Goal: Task Accomplishment & Management: Manage account settings

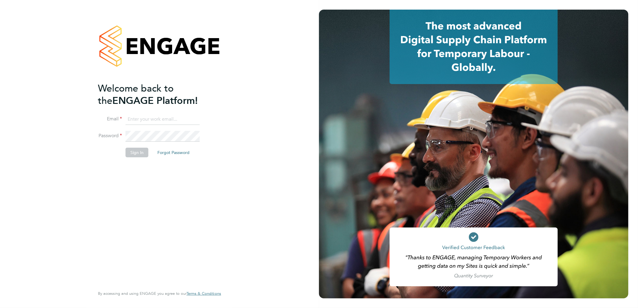
type input "ellie.page@tradelinerecruitment.co.uk"
click at [125, 164] on div "Welcome back to the ENGAGE Platform! Email ellie.page@tradelinerecruitment.co.u…" at bounding box center [156, 184] width 117 height 204
click at [138, 150] on button "Sign In" at bounding box center [137, 153] width 23 height 10
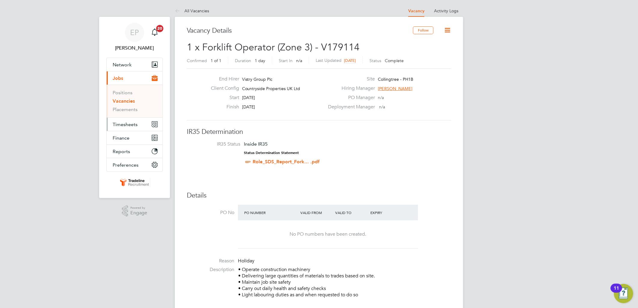
click at [130, 125] on span "Timesheets" at bounding box center [125, 125] width 25 height 6
click at [139, 122] on button "Timesheets" at bounding box center [135, 124] width 56 height 13
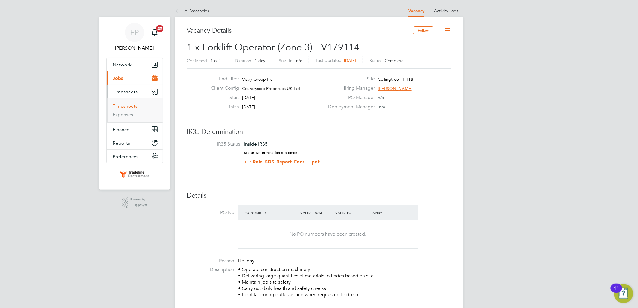
click at [130, 104] on link "Timesheets" at bounding box center [125, 106] width 25 height 6
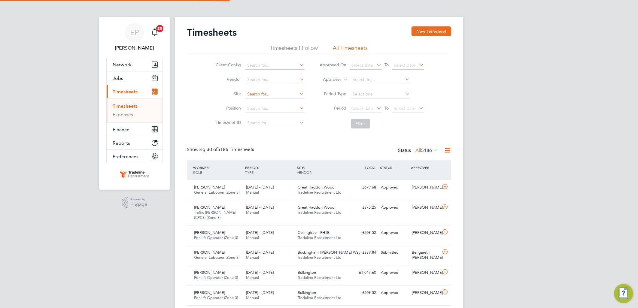
scroll to position [15, 52]
click at [262, 95] on input at bounding box center [275, 94] width 59 height 8
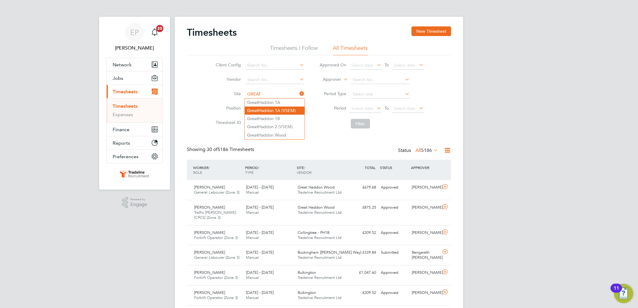
click at [292, 110] on li "Great Haddon 1A (VSEM)" at bounding box center [275, 111] width 60 height 8
type input "Great Haddon 1A (VSEM)"
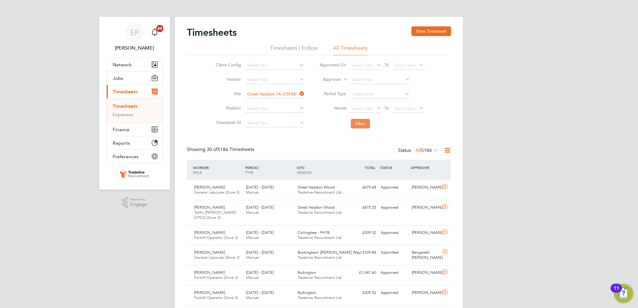
click at [354, 122] on button "Filter" at bounding box center [360, 124] width 19 height 10
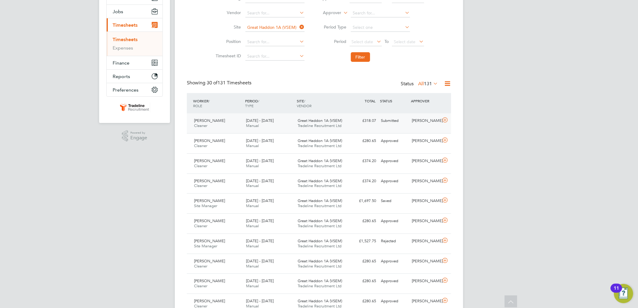
click at [380, 123] on div "Submitted" at bounding box center [394, 121] width 31 height 10
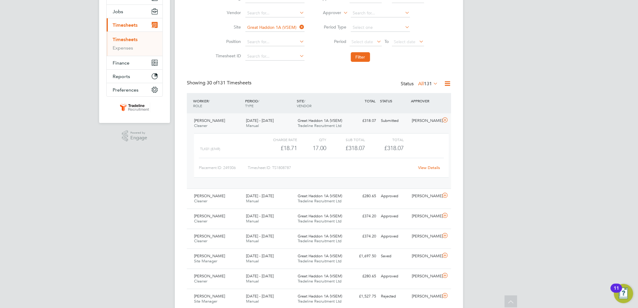
click at [439, 166] on link "View Details" at bounding box center [430, 167] width 22 height 5
click at [299, 25] on icon at bounding box center [299, 27] width 0 height 8
click at [288, 27] on input at bounding box center [275, 27] width 59 height 8
click at [289, 57] on li "Great H addon 2 (VSEM)" at bounding box center [275, 60] width 60 height 8
type input "Great Haddon 2 (VSEM)"
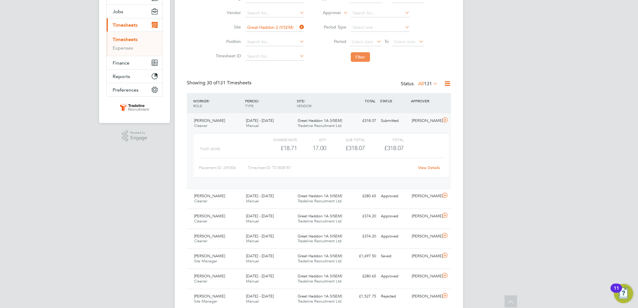
click at [356, 60] on button "Filter" at bounding box center [360, 57] width 19 height 10
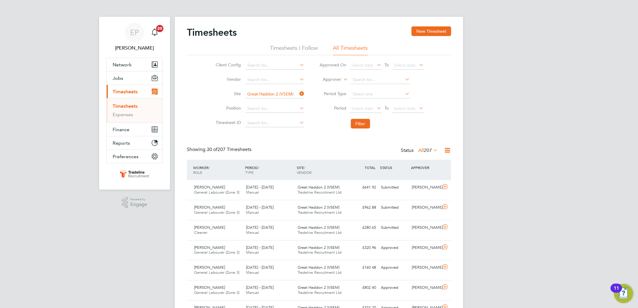
click at [424, 148] on span "207" at bounding box center [428, 151] width 8 height 6
click at [425, 176] on li "Submitted" at bounding box center [423, 178] width 28 height 8
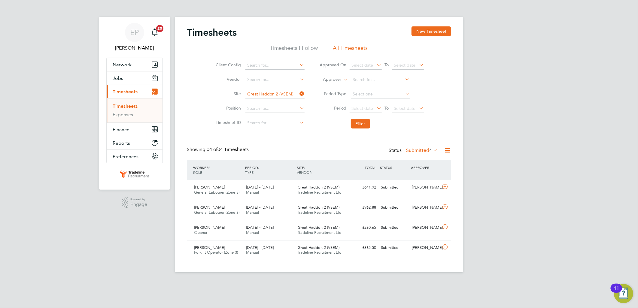
click at [340, 147] on div "Showing 04 of 04 Timesheets Status Submitted 4" at bounding box center [319, 153] width 265 height 13
click at [393, 189] on div "Submitted" at bounding box center [394, 188] width 31 height 10
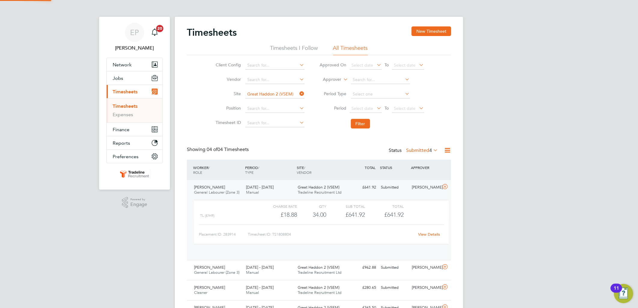
scroll to position [10, 59]
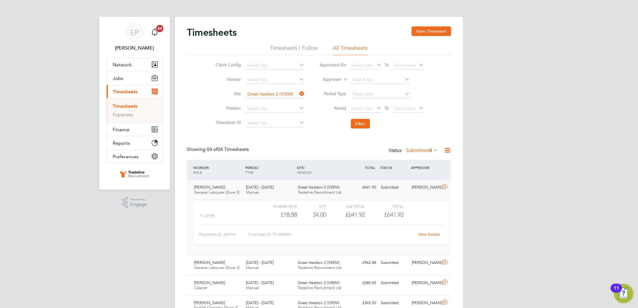
click at [426, 232] on link "View Details" at bounding box center [430, 234] width 22 height 5
click at [443, 187] on icon at bounding box center [446, 187] width 8 height 5
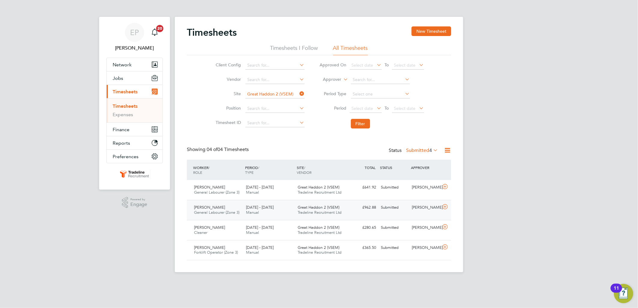
click at [422, 205] on div "Luke Collins" at bounding box center [425, 208] width 31 height 10
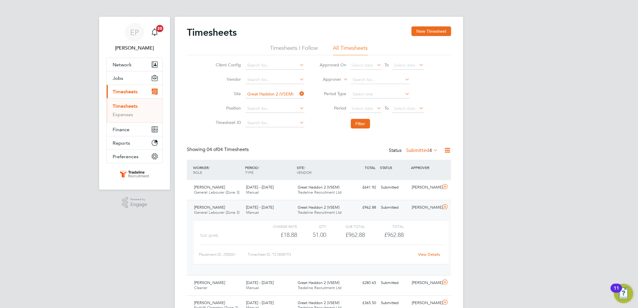
click at [426, 251] on div "View Details" at bounding box center [429, 255] width 29 height 10
click at [426, 254] on link "View Details" at bounding box center [430, 254] width 22 height 5
click at [445, 206] on icon at bounding box center [446, 207] width 8 height 5
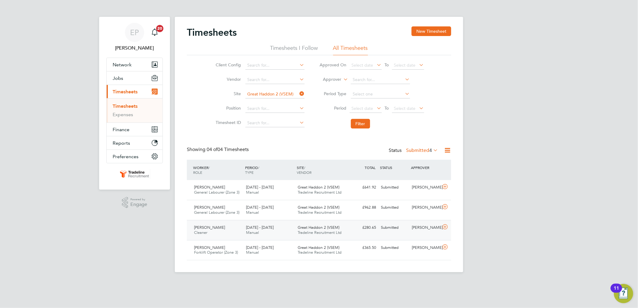
click at [426, 229] on div "Luke Collins" at bounding box center [425, 228] width 31 height 10
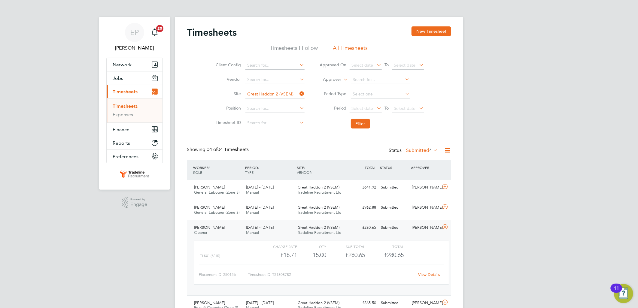
click at [427, 274] on link "View Details" at bounding box center [430, 274] width 22 height 5
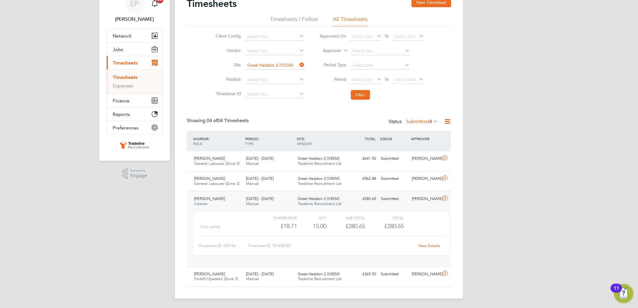
click at [434, 199] on div "Luke Collins" at bounding box center [425, 199] width 31 height 10
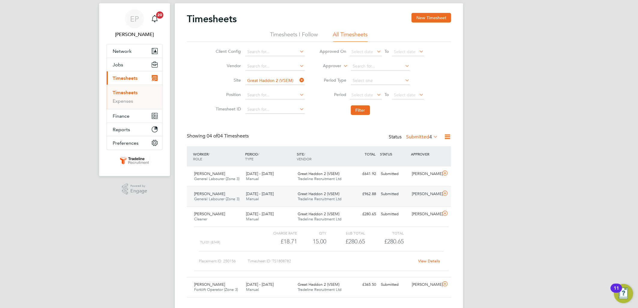
scroll to position [0, 0]
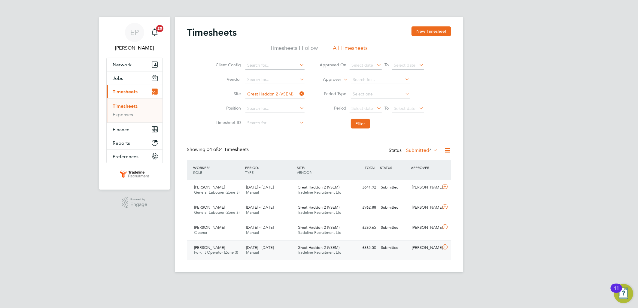
click at [427, 254] on div "Claudiu Daraban Forklift Operator (Zone 3) 23 - 29 Dec 2024 23 - 29 Dec 2024 Ma…" at bounding box center [319, 250] width 265 height 20
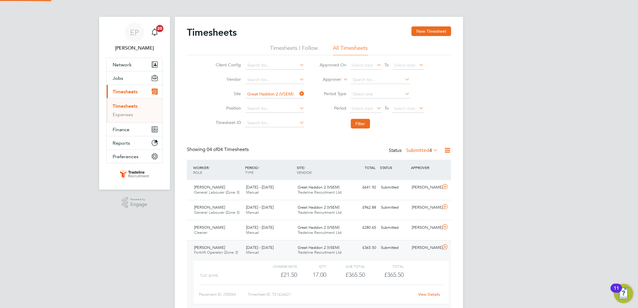
scroll to position [10, 59]
click at [428, 296] on link "View Details" at bounding box center [430, 294] width 22 height 5
click at [299, 95] on icon at bounding box center [299, 94] width 0 height 8
click at [264, 95] on input at bounding box center [275, 94] width 59 height 8
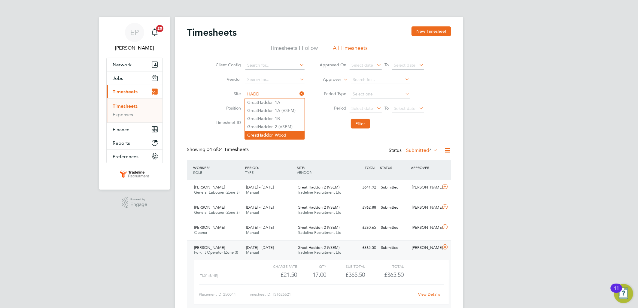
click at [276, 132] on li "Great Hadd on Wood" at bounding box center [275, 135] width 60 height 8
type input "Great Haddon Wood"
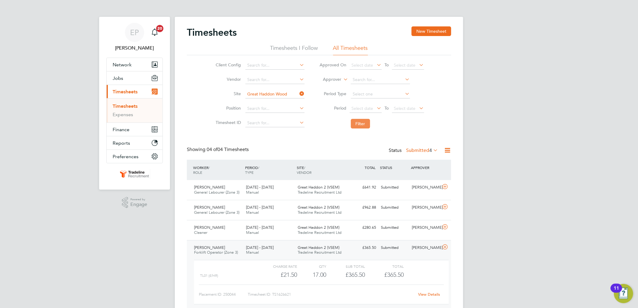
click at [355, 126] on button "Filter" at bounding box center [360, 124] width 19 height 10
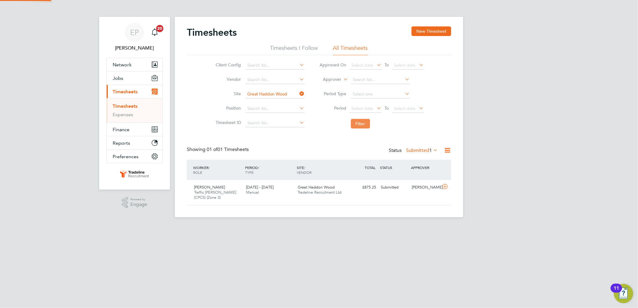
scroll to position [15, 52]
click at [299, 95] on icon at bounding box center [299, 94] width 0 height 8
click at [276, 95] on input at bounding box center [275, 94] width 59 height 8
click at [276, 102] on li "Quantam Fields, Litt leport" at bounding box center [283, 103] width 77 height 8
type input "Quantam Fields, Littleport"
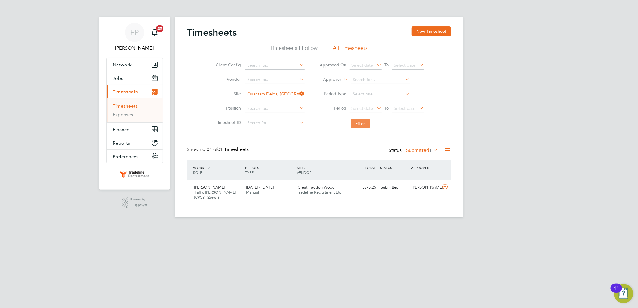
click at [358, 123] on button "Filter" at bounding box center [360, 124] width 19 height 10
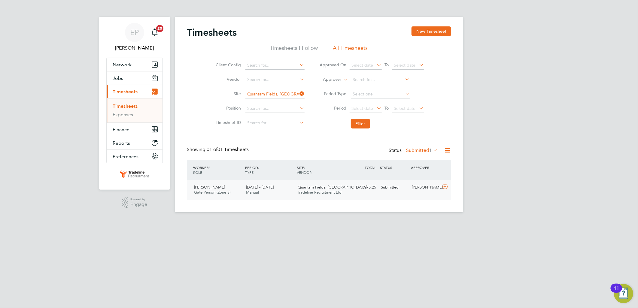
click at [356, 187] on div "£875.25 Submitted" at bounding box center [362, 188] width 31 height 10
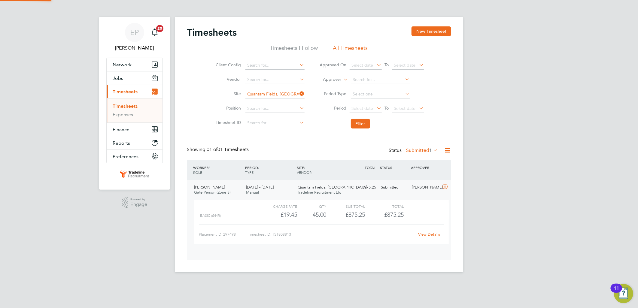
scroll to position [10, 59]
click at [421, 231] on div "View Details" at bounding box center [429, 235] width 29 height 10
click at [422, 234] on link "View Details" at bounding box center [430, 234] width 22 height 5
click at [127, 78] on button "Jobs" at bounding box center [135, 78] width 56 height 13
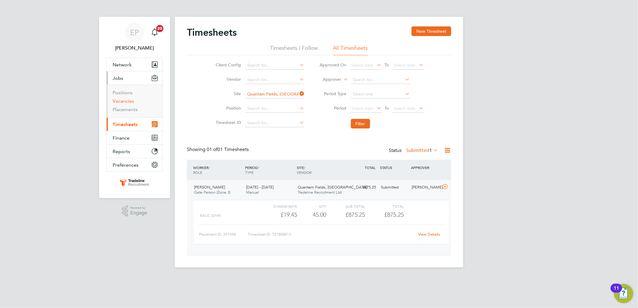
click at [127, 104] on link "Vacancies" at bounding box center [123, 101] width 21 height 6
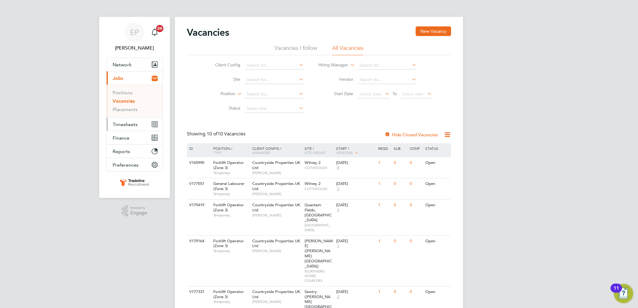
click at [133, 125] on span "Timesheets" at bounding box center [125, 125] width 25 height 6
click at [122, 128] on button "Timesheets" at bounding box center [135, 124] width 56 height 13
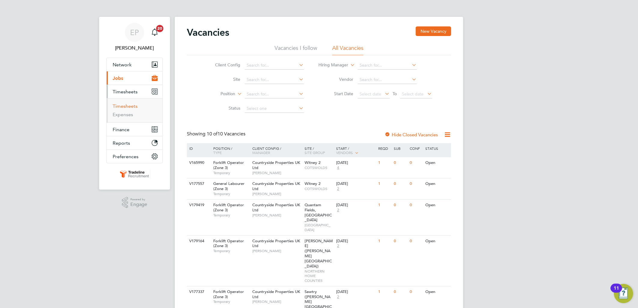
click at [130, 108] on link "Timesheets" at bounding box center [125, 106] width 25 height 6
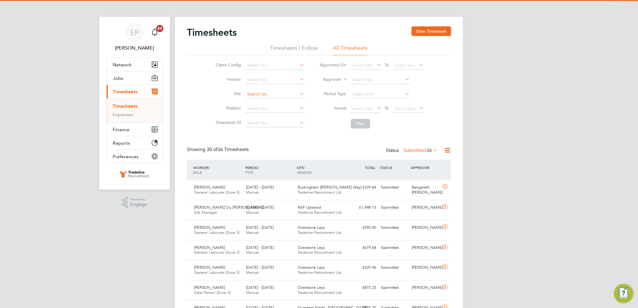
scroll to position [15, 52]
click at [274, 95] on input at bounding box center [275, 94] width 59 height 8
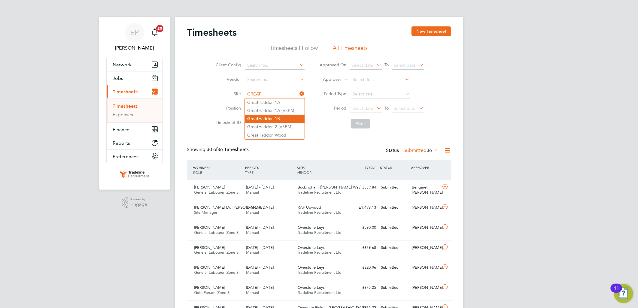
click at [283, 119] on li "Great Haddon 1B" at bounding box center [275, 119] width 60 height 8
type input "Great Haddon 1B"
click at [360, 119] on button "Filter" at bounding box center [360, 124] width 19 height 10
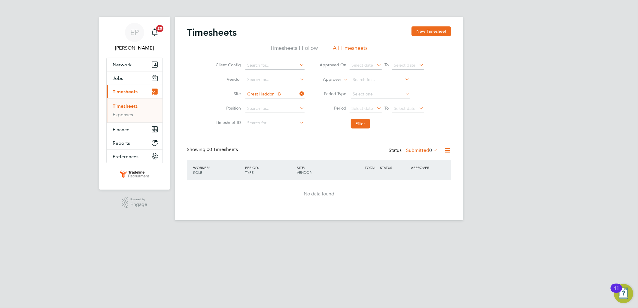
click at [416, 150] on label "Submitted 0" at bounding box center [422, 151] width 32 height 6
click at [412, 161] on li "All" at bounding box center [419, 161] width 28 height 8
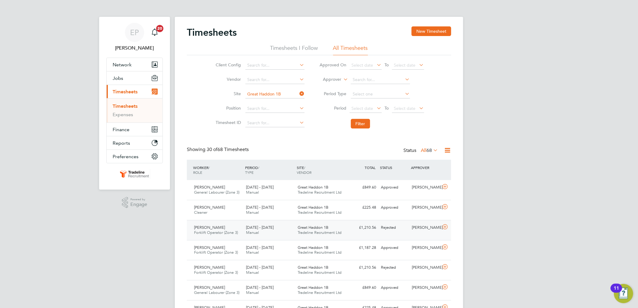
click at [412, 228] on div "[PERSON_NAME]" at bounding box center [425, 228] width 31 height 10
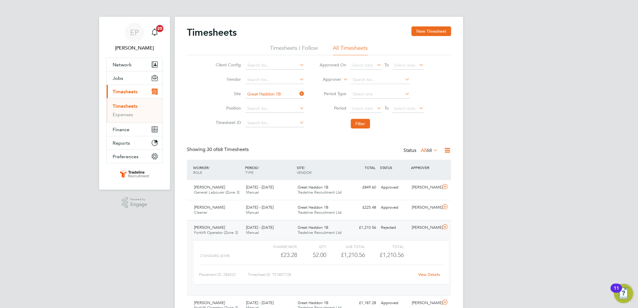
click at [429, 275] on link "View Details" at bounding box center [430, 274] width 22 height 5
click at [400, 202] on div "Julija Bogdanova Cleaner 18 - 24 Aug 2025 18 - 24 Aug 2025 Manual Great Haddon …" at bounding box center [319, 210] width 265 height 20
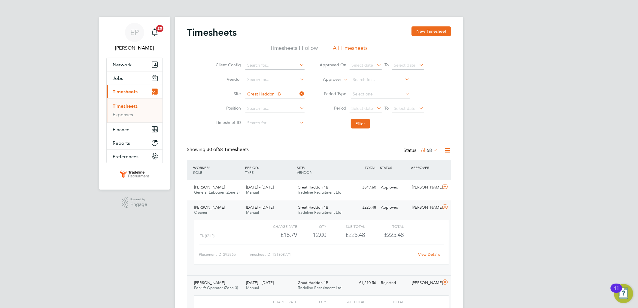
click at [426, 253] on link "View Details" at bounding box center [430, 254] width 22 height 5
click at [447, 205] on icon at bounding box center [446, 207] width 8 height 5
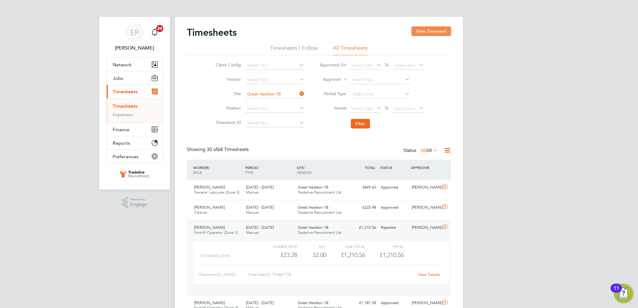
click at [439, 34] on button "New Timesheet" at bounding box center [432, 31] width 40 height 10
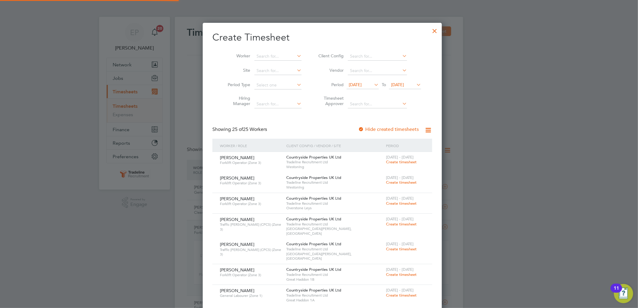
scroll to position [907, 233]
click at [265, 54] on input at bounding box center [278, 56] width 47 height 8
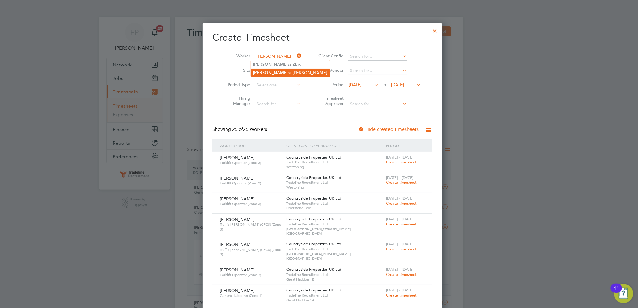
click at [271, 73] on li "Luka sz Kaczmarek" at bounding box center [290, 73] width 79 height 8
type input "Lukasz Kaczmarek"
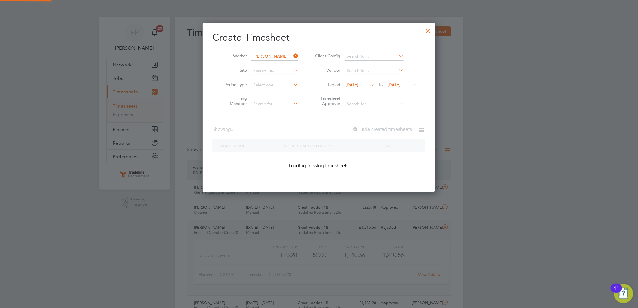
scroll to position [162, 233]
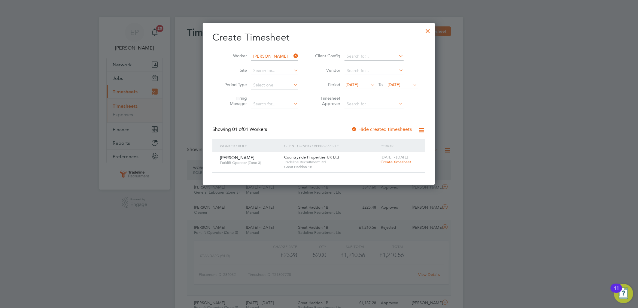
click at [359, 86] on span "15 Aug 2025" at bounding box center [352, 84] width 13 height 5
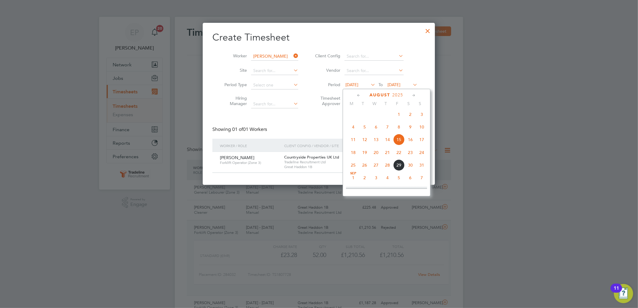
click at [352, 157] on span "18" at bounding box center [353, 152] width 11 height 11
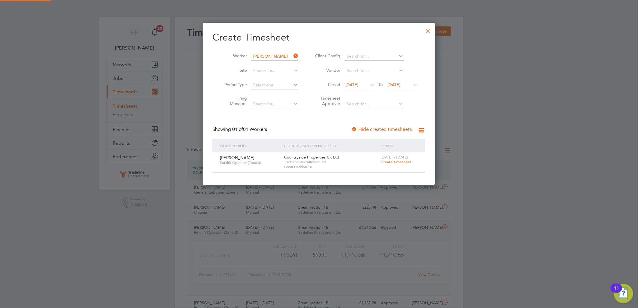
scroll to position [162, 233]
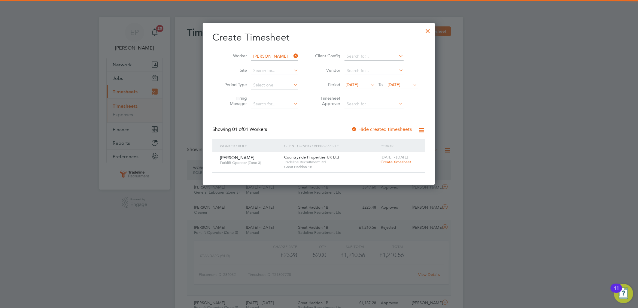
click at [401, 85] on span "22 Aug 2025" at bounding box center [394, 84] width 13 height 5
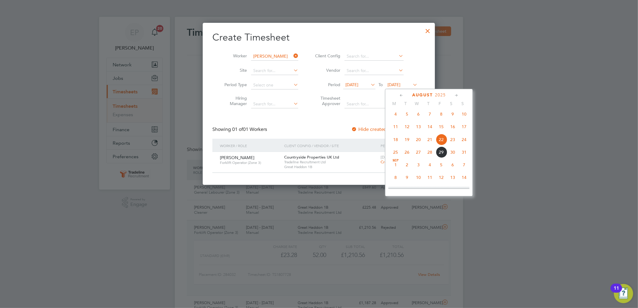
click at [464, 139] on span "24" at bounding box center [464, 139] width 11 height 11
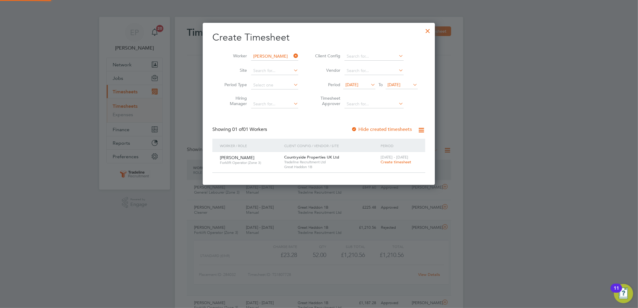
scroll to position [162, 233]
click at [399, 163] on span "Create timesheet" at bounding box center [396, 162] width 31 height 5
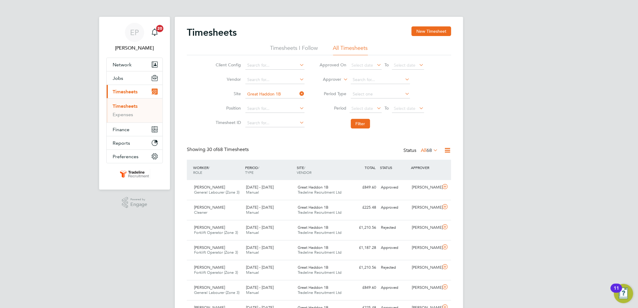
scroll to position [15, 52]
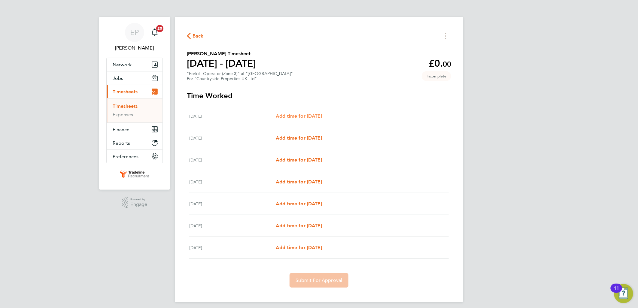
click at [302, 114] on span "Add time for Mon 18 Aug" at bounding box center [299, 116] width 46 height 6
select select "30"
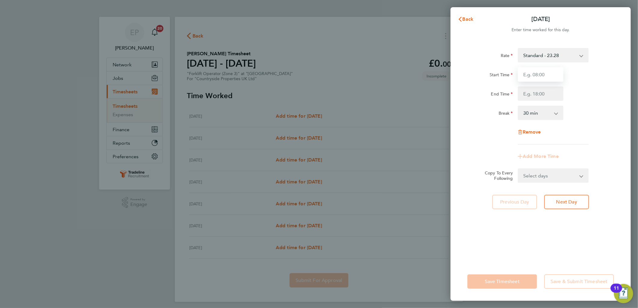
click at [546, 76] on input "Start Time" at bounding box center [541, 74] width 46 height 14
type input "07:30"
click at [548, 91] on input "End Time" at bounding box center [541, 94] width 46 height 14
type input "17:00"
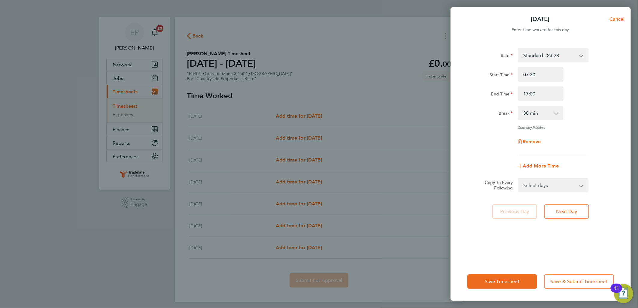
click at [579, 128] on div "Rate Standard - 23.28 Start Time 07:30 End Time 17:00 Break 0 min 15 min 30 min…" at bounding box center [541, 101] width 147 height 106
click at [562, 185] on select "Select days Day Weekday (Mon-Fri) Weekend (Sat-Sun) Tuesday Wednesday Thursday …" at bounding box center [550, 185] width 63 height 13
select select "WEEKDAY"
click at [519, 179] on select "Select days Day Weekday (Mon-Fri) Weekend (Sat-Sun) Tuesday Wednesday Thursday …" at bounding box center [550, 185] width 63 height 13
select select "2025-08-24"
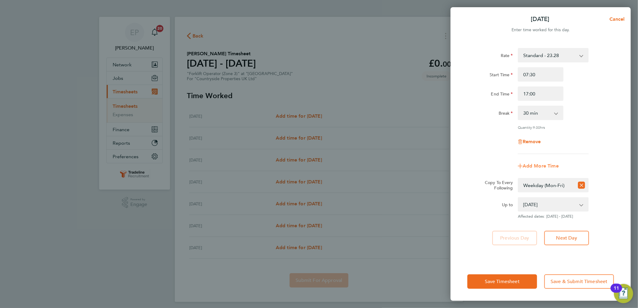
click at [544, 166] on span "Add More Time" at bounding box center [541, 166] width 36 height 6
select select "null"
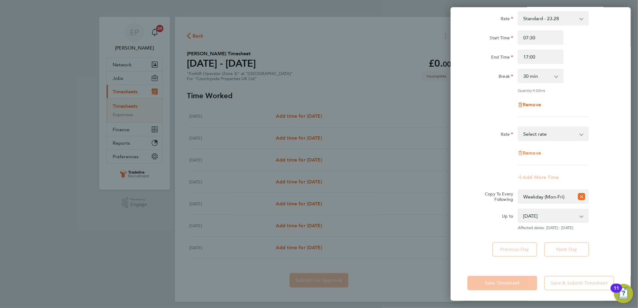
click at [531, 152] on span "Remove" at bounding box center [532, 153] width 18 height 6
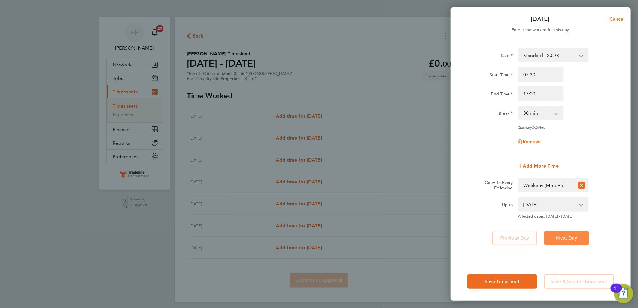
click at [579, 236] on button "Next Day" at bounding box center [567, 238] width 45 height 14
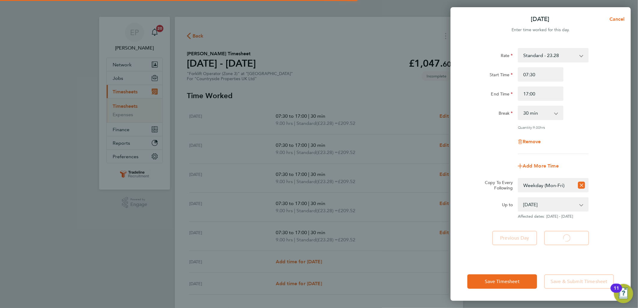
select select "30"
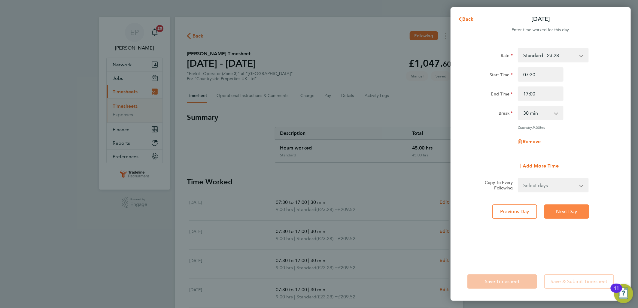
click at [573, 210] on span "Next Day" at bounding box center [567, 212] width 21 height 6
select select "30"
click at [573, 210] on span "Next Day" at bounding box center [567, 212] width 21 height 6
select select "30"
click at [573, 210] on span "Next Day" at bounding box center [567, 212] width 21 height 6
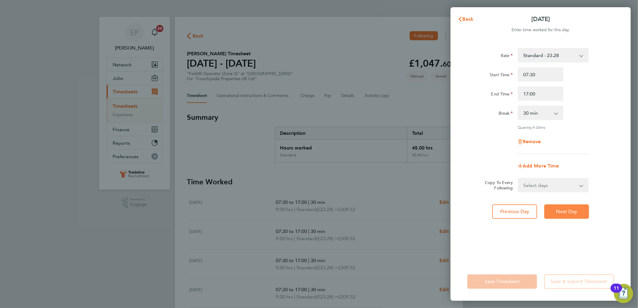
select select "30"
click at [573, 210] on span "Next Day" at bounding box center [567, 212] width 21 height 6
select select "30"
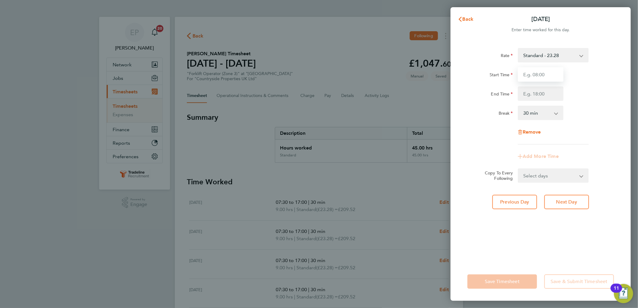
click at [545, 73] on input "Start Time" at bounding box center [541, 74] width 46 height 14
type input "07:30"
click at [537, 94] on input "End Time" at bounding box center [541, 94] width 46 height 14
click at [597, 106] on div "Break 0 min 15 min 30 min 45 min 60 min 75 min 90 min" at bounding box center [540, 113] width 151 height 14
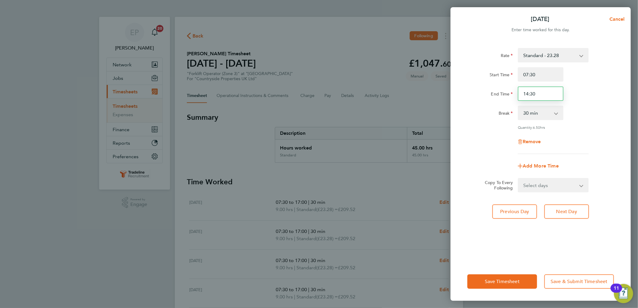
click at [542, 96] on input "14:30" at bounding box center [541, 94] width 46 height 14
type input "14:00"
click at [626, 98] on div "Rate Standard - 23.28 Start Time 07:30 End Time 14:00 Break 0 min 15 min 30 min…" at bounding box center [541, 152] width 180 height 222
click at [572, 279] on span "Save & Submit Timesheet" at bounding box center [579, 282] width 57 height 6
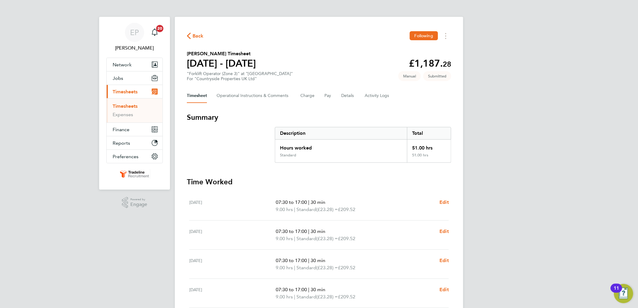
click at [359, 96] on div "Timesheet Operational Instructions & Comments Charge Pay Details Activity Logs" at bounding box center [319, 96] width 265 height 14
click at [352, 95] on button "Details" at bounding box center [348, 96] width 14 height 14
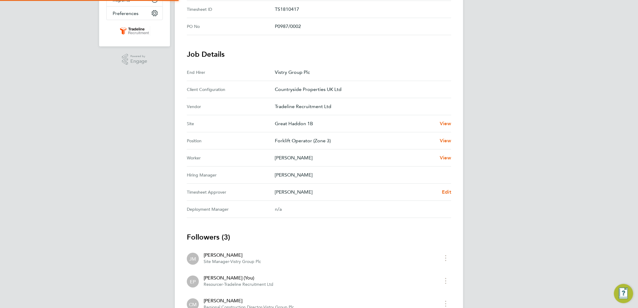
scroll to position [167, 0]
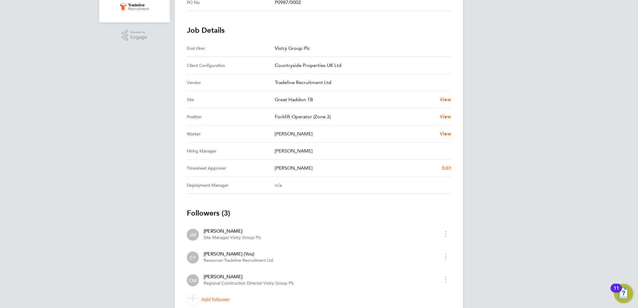
click at [450, 170] on span "Edit" at bounding box center [446, 168] width 9 height 6
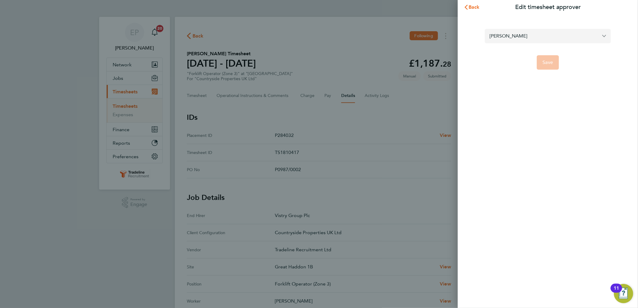
click at [547, 31] on input "[PERSON_NAME]" at bounding box center [548, 36] width 126 height 14
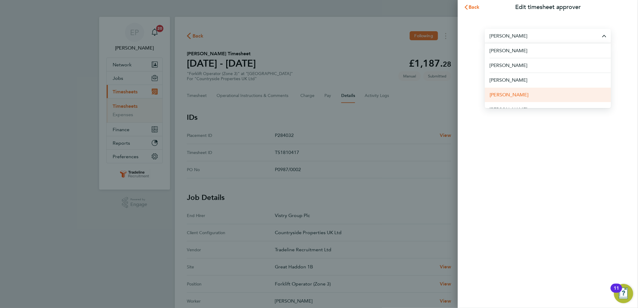
click at [521, 91] on li "Sam Grey" at bounding box center [548, 94] width 126 height 15
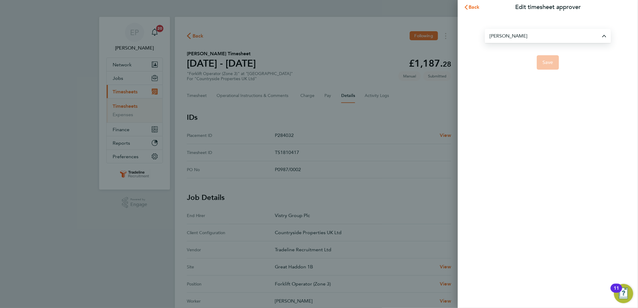
type input "Sam Grey"
click at [543, 64] on button "Save" at bounding box center [548, 62] width 23 height 14
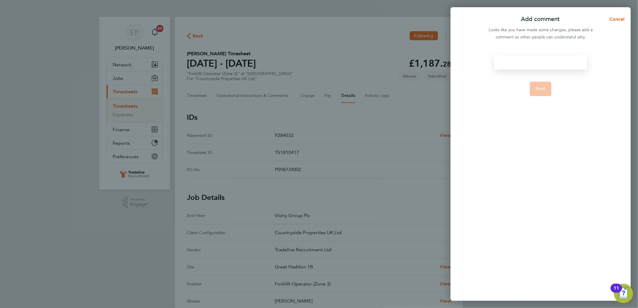
click at [523, 61] on div at bounding box center [540, 62] width 93 height 14
click at [520, 63] on div at bounding box center [540, 62] width 93 height 14
click at [591, 89] on div "Switched to Sam as requested Post" at bounding box center [541, 174] width 180 height 253
click at [540, 89] on button "Post" at bounding box center [541, 96] width 22 height 14
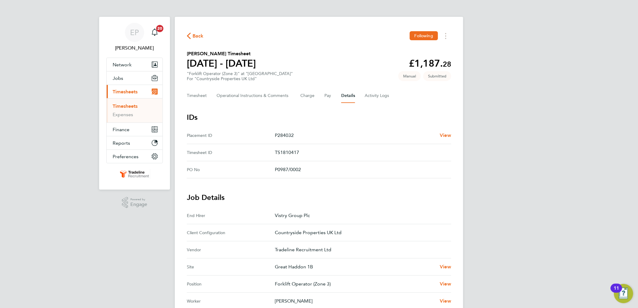
click at [349, 59] on section "Lukasz Kaczmarek's Timesheet 18 - 24 Aug 2025 £1,187. 28 "Forklift Operator (Zo…" at bounding box center [319, 65] width 265 height 31
click at [128, 66] on span "Network" at bounding box center [122, 65] width 19 height 6
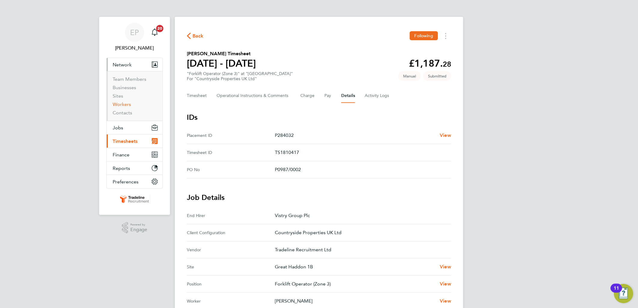
drag, startPoint x: 126, startPoint y: 101, endPoint x: 137, endPoint y: 87, distance: 18.1
click at [126, 102] on link "Workers" at bounding box center [122, 105] width 18 height 6
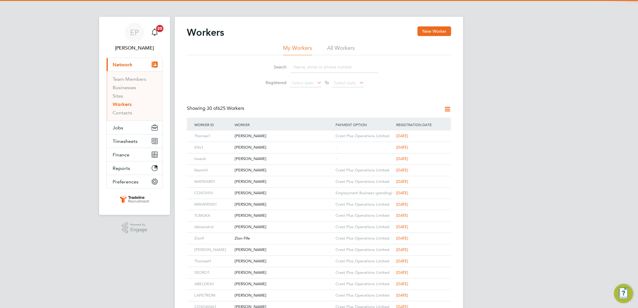
click at [308, 70] on input at bounding box center [335, 67] width 88 height 12
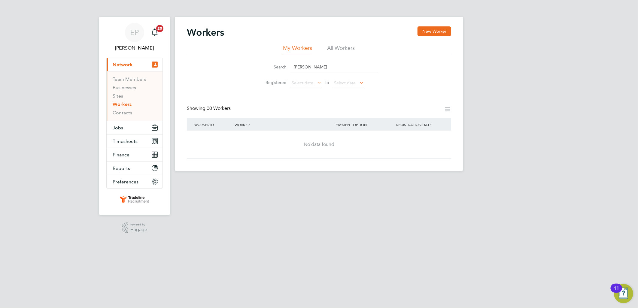
drag, startPoint x: 332, startPoint y: 66, endPoint x: 271, endPoint y: 67, distance: 60.4
click at [271, 67] on div "Search KARL BUCK" at bounding box center [319, 67] width 119 height 12
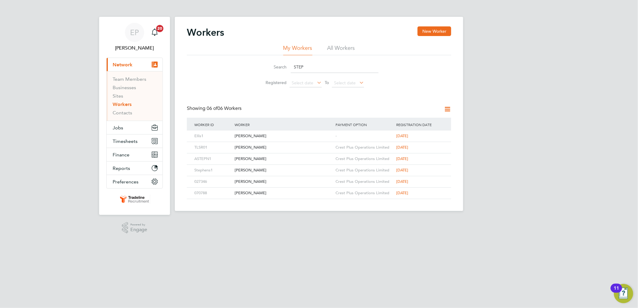
drag, startPoint x: 314, startPoint y: 66, endPoint x: 248, endPoint y: 67, distance: 66.2
click at [248, 67] on div "Search STEP Registered Select date To Select date" at bounding box center [319, 72] width 265 height 35
type input "[PERSON_NAME]"
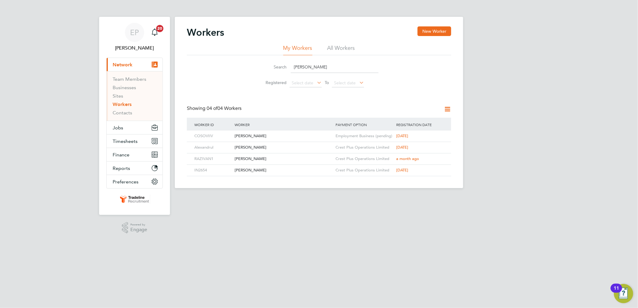
click at [552, 198] on html "EP Ellie Page Notifications 20 Applications: Current page: Network Team Members…" at bounding box center [319, 99] width 638 height 198
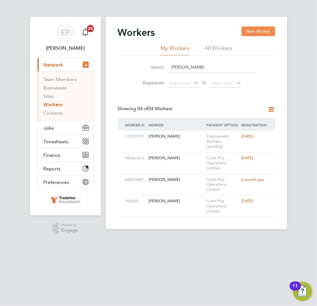
click at [257, 34] on button "New Worker" at bounding box center [259, 31] width 34 height 10
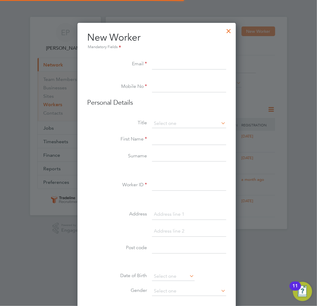
scroll to position [511, 160]
paste input "karl.t.buckley@ntlworld.com"
type input "karl.t.buckley@ntlworld.com"
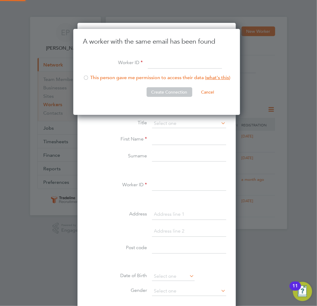
scroll to position [86, 168]
click at [167, 63] on input at bounding box center [185, 63] width 74 height 11
drag, startPoint x: 173, startPoint y: 60, endPoint x: 134, endPoint y: 63, distance: 38.3
click at [124, 63] on li "Worker ID KarlB" at bounding box center [157, 66] width 148 height 17
type input "KarlB"
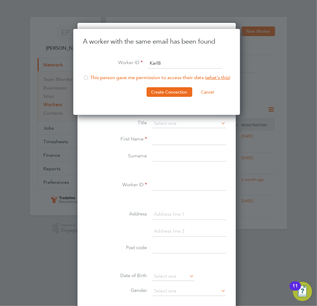
click at [87, 76] on div at bounding box center [86, 78] width 6 height 6
click at [164, 94] on button "Create Connection" at bounding box center [170, 92] width 46 height 10
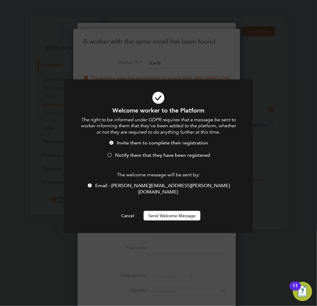
click at [137, 156] on span "Notify them that they have been registered" at bounding box center [162, 155] width 95 height 6
click at [179, 211] on button "Send Welcome Message" at bounding box center [172, 216] width 57 height 10
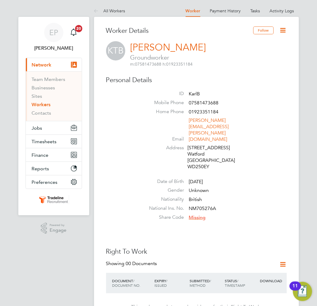
click at [281, 31] on icon at bounding box center [284, 30] width 8 height 8
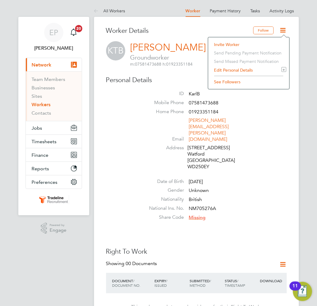
click at [230, 67] on li "Edit Personal Details e" at bounding box center [248, 70] width 75 height 8
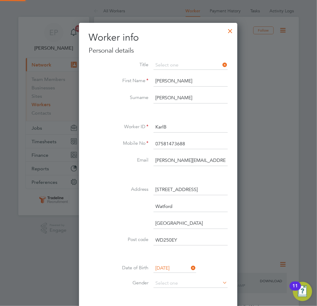
scroll to position [356, 158]
click at [190, 52] on h3 "Personal details" at bounding box center [158, 50] width 139 height 9
click at [181, 66] on input at bounding box center [191, 65] width 74 height 9
click at [173, 68] on input at bounding box center [191, 65] width 74 height 9
click at [170, 69] on ul "Mr Mrs Miss Ms" at bounding box center [190, 85] width 75 height 32
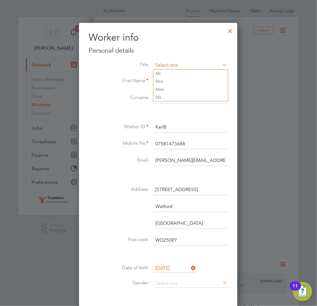
click at [167, 71] on li "Mr" at bounding box center [190, 73] width 75 height 8
type input "Mr"
click at [168, 143] on input "07581473688" at bounding box center [191, 144] width 74 height 11
type input "07581 473688"
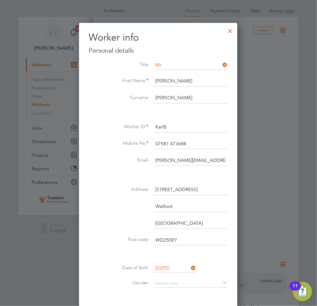
click at [166, 237] on input "WD250EY" at bounding box center [191, 240] width 74 height 11
click at [169, 237] on input "WD250EY" at bounding box center [191, 240] width 74 height 11
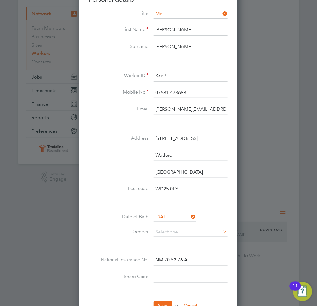
scroll to position [67, 0]
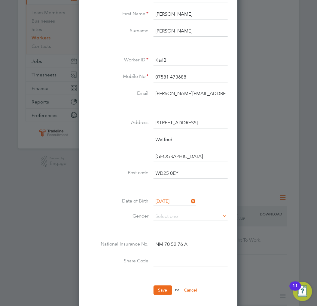
type input "WD25 0EY"
click at [170, 212] on input at bounding box center [191, 216] width 74 height 9
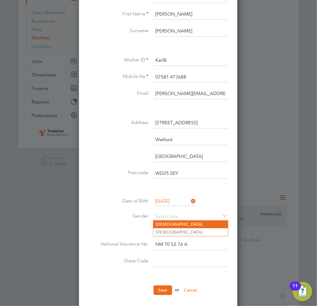
click at [167, 221] on li "Male" at bounding box center [190, 224] width 75 height 8
type input "Male"
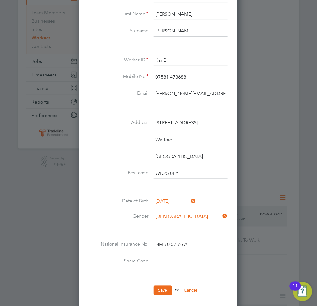
click at [164, 284] on ul "Title Mr First Name Karl Surname Buckley Worker ID KarlB Mobile No 07581 473688…" at bounding box center [158, 147] width 139 height 307
click at [164, 287] on button "Save" at bounding box center [163, 290] width 19 height 10
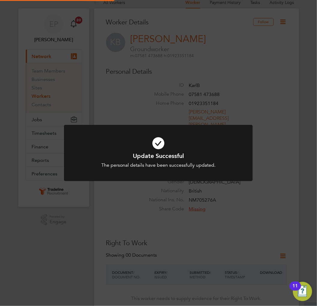
scroll to position [0, 0]
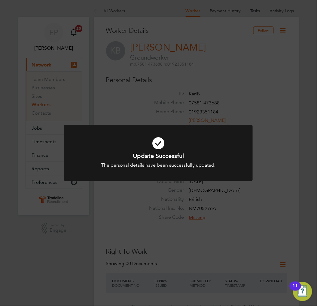
click at [193, 142] on icon at bounding box center [158, 142] width 156 height 23
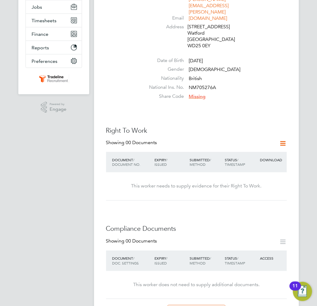
scroll to position [133, 0]
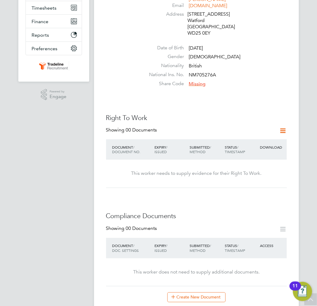
click at [286, 127] on icon at bounding box center [284, 131] width 8 height 8
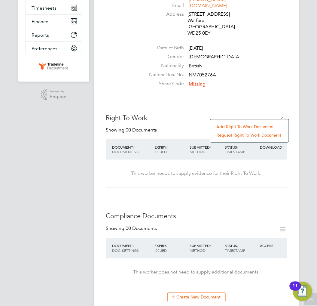
click at [230, 126] on li "Add Right To Work Document" at bounding box center [249, 126] width 72 height 8
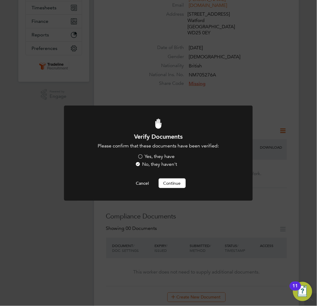
click at [155, 154] on label "Yes, they have" at bounding box center [156, 156] width 37 height 6
click at [0, 0] on input "Yes, they have" at bounding box center [0, 0] width 0 height 0
click at [172, 179] on button "Continue" at bounding box center [172, 183] width 27 height 10
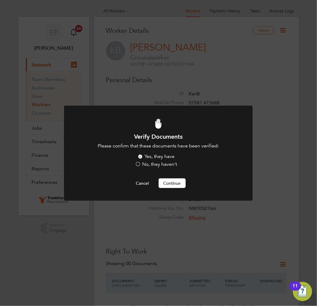
scroll to position [133, 0]
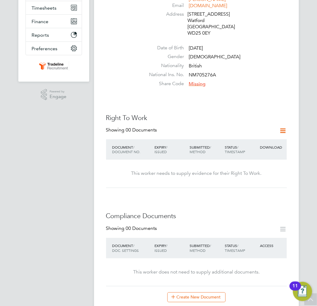
click at [296, 100] on div "Worker Details Follow KB Karl Buckley Groundworker m: 07581 473688 h: 019233511…" at bounding box center [196, 262] width 205 height 758
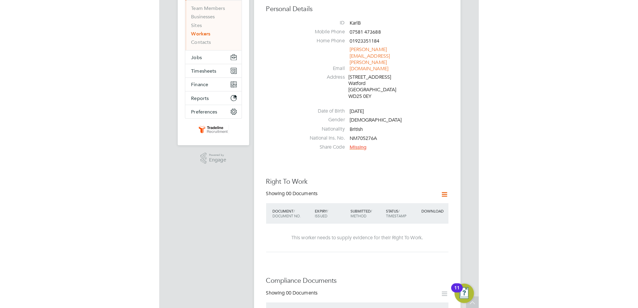
scroll to position [0, 0]
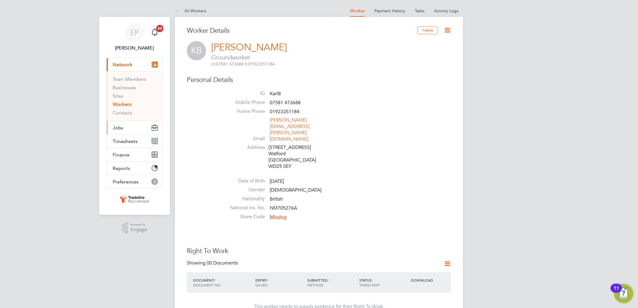
click at [126, 125] on button "Jobs" at bounding box center [135, 127] width 56 height 13
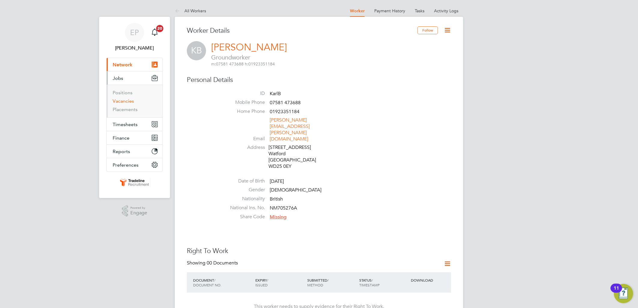
click at [125, 101] on link "Vacancies" at bounding box center [123, 101] width 21 height 6
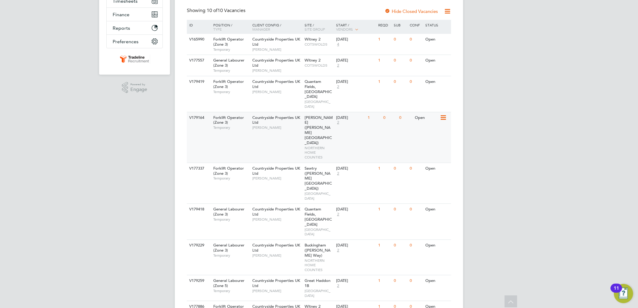
scroll to position [126, 0]
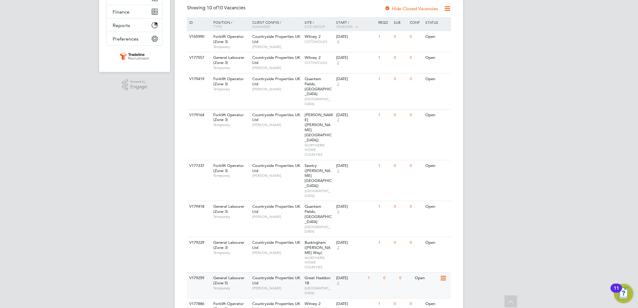
click at [385, 273] on div "V179259 General Labourer (Zone 5) Temporary Countryside Properties UK Ltd Justi…" at bounding box center [319, 286] width 265 height 26
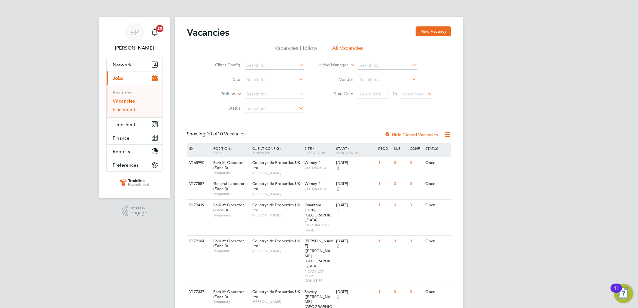
click at [124, 110] on link "Placements" at bounding box center [125, 110] width 25 height 6
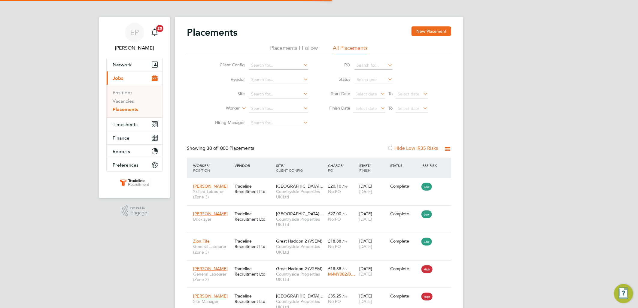
scroll to position [23, 42]
click at [264, 107] on input at bounding box center [278, 109] width 59 height 8
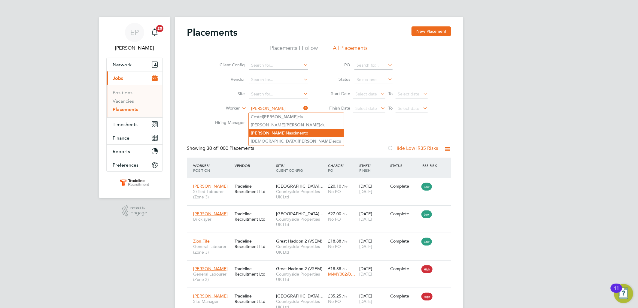
click at [285, 130] on li "Ivan Nascimento" at bounding box center [296, 133] width 95 height 8
type input "[PERSON_NAME]"
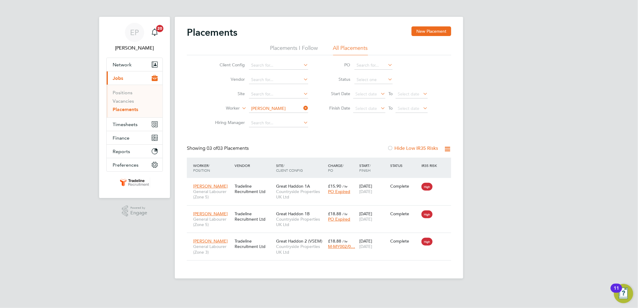
click at [125, 109] on link "Placements" at bounding box center [126, 110] width 26 height 6
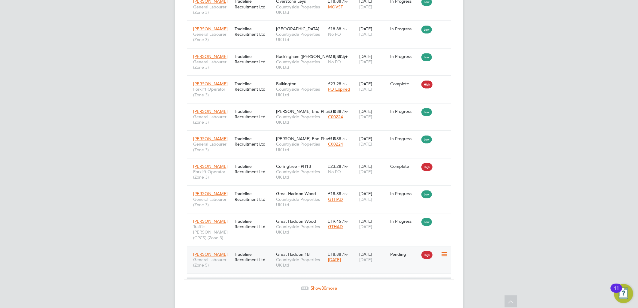
click at [442, 251] on icon at bounding box center [444, 254] width 6 height 7
click at [413, 282] on li "Start" at bounding box center [426, 281] width 43 height 8
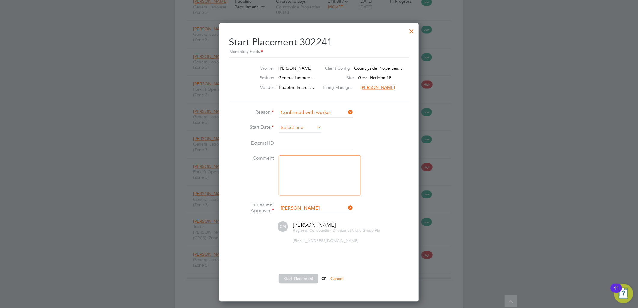
click at [292, 124] on input at bounding box center [300, 128] width 43 height 9
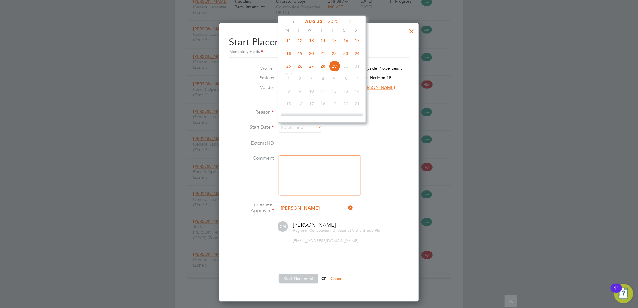
click at [298, 69] on span "26" at bounding box center [300, 65] width 11 height 11
type input "[DATE]"
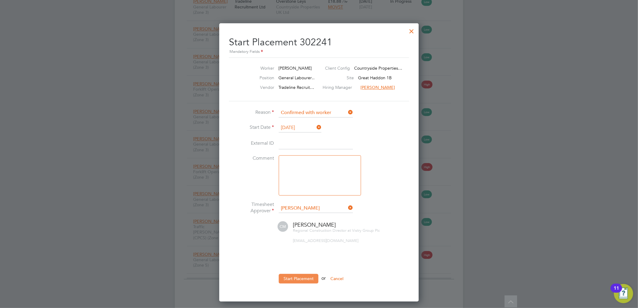
click at [307, 274] on button "Start Placement" at bounding box center [299, 279] width 40 height 10
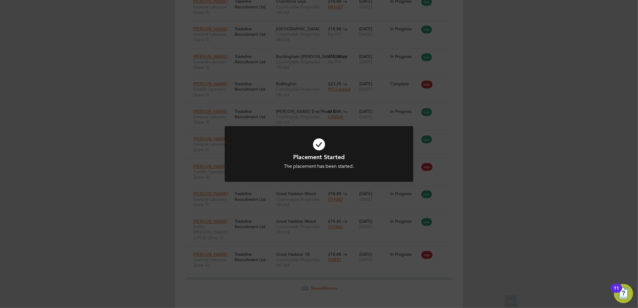
click at [477, 241] on div "Placement Started The placement has been started. Cancel Okay" at bounding box center [319, 154] width 638 height 308
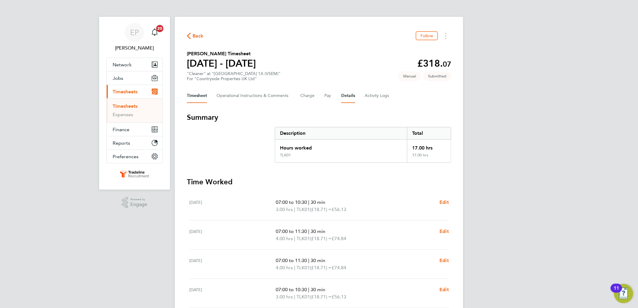
click at [352, 94] on button "Details" at bounding box center [348, 96] width 14 height 14
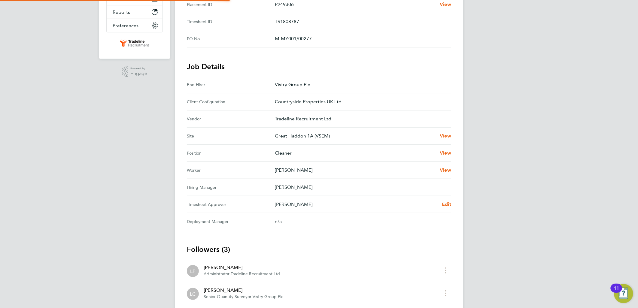
scroll to position [134, 0]
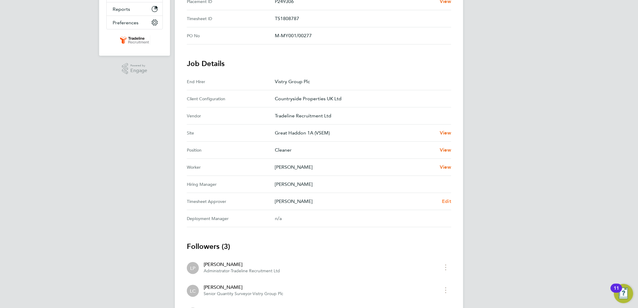
click at [444, 200] on span "Edit" at bounding box center [446, 202] width 9 height 6
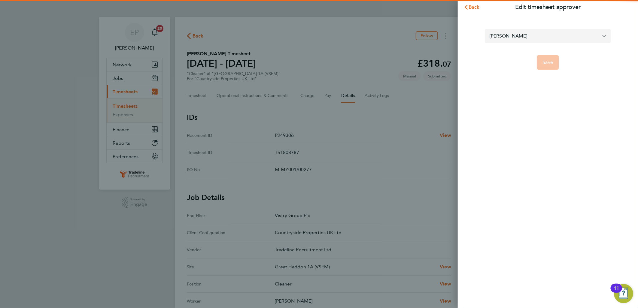
click at [582, 35] on input "[PERSON_NAME]" at bounding box center [548, 36] width 126 height 14
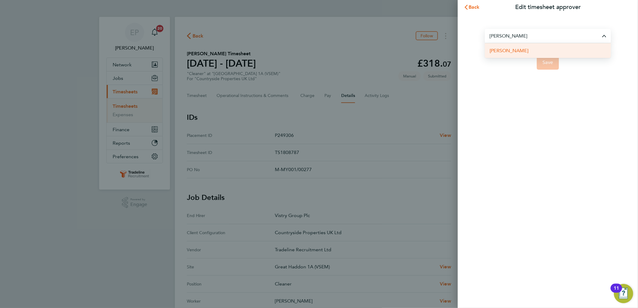
click at [582, 48] on li "[PERSON_NAME]" at bounding box center [548, 50] width 126 height 15
type input "[PERSON_NAME]"
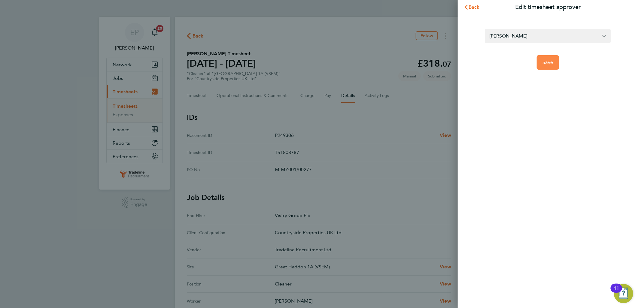
click at [555, 62] on button "Save" at bounding box center [548, 62] width 23 height 14
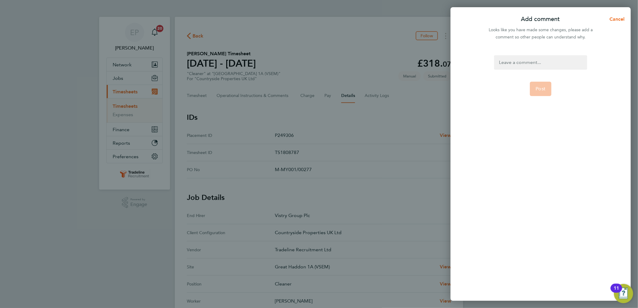
click at [518, 66] on div at bounding box center [540, 62] width 93 height 14
drag, startPoint x: 573, startPoint y: 62, endPoint x: 471, endPoint y: 62, distance: 102.2
click at [469, 62] on div "Switched to Joe as requested Post" at bounding box center [541, 174] width 180 height 253
copy div "Switched to [PERSON_NAME] as requested"
click at [568, 62] on div "Switched to [PERSON_NAME] as requested" at bounding box center [540, 66] width 93 height 22
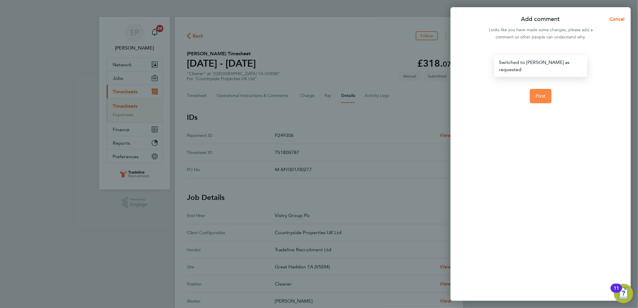
click at [549, 89] on button "Post" at bounding box center [541, 96] width 22 height 14
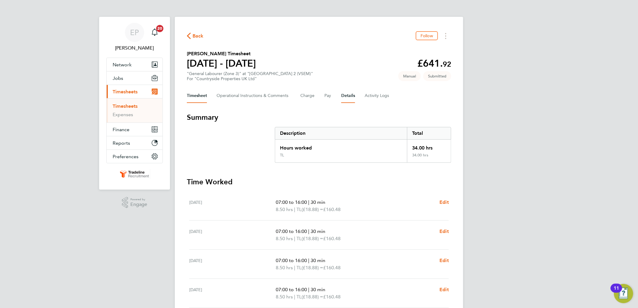
click at [343, 92] on button "Details" at bounding box center [348, 96] width 14 height 14
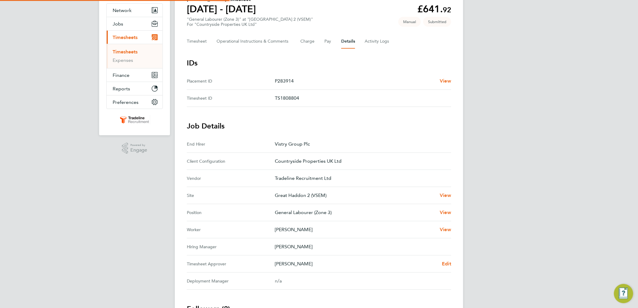
scroll to position [117, 0]
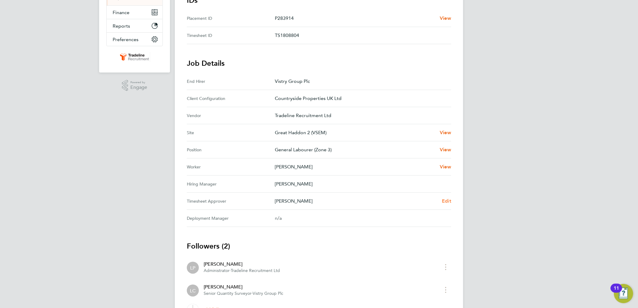
click at [449, 198] on span "Edit" at bounding box center [446, 201] width 9 height 6
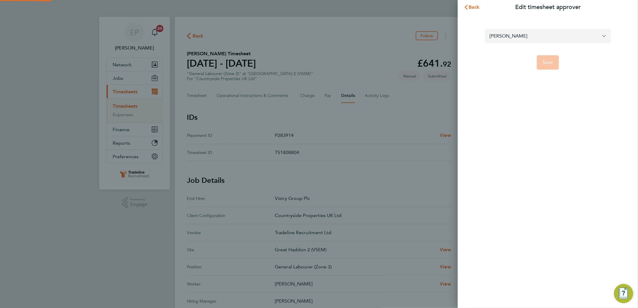
click at [544, 40] on input "[PERSON_NAME]" at bounding box center [548, 36] width 126 height 14
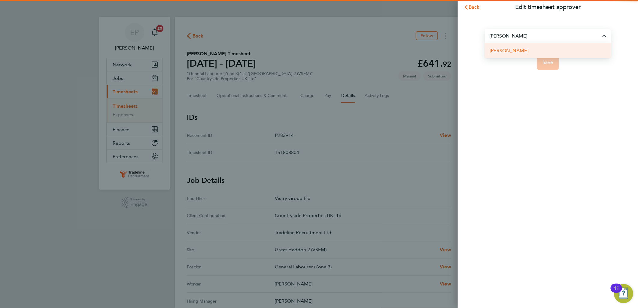
click at [530, 50] on li "[PERSON_NAME]" at bounding box center [548, 50] width 126 height 15
type input "[PERSON_NAME]"
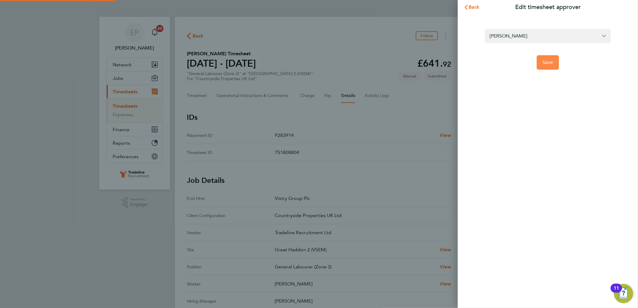
click at [552, 64] on span "Save" at bounding box center [548, 63] width 11 height 6
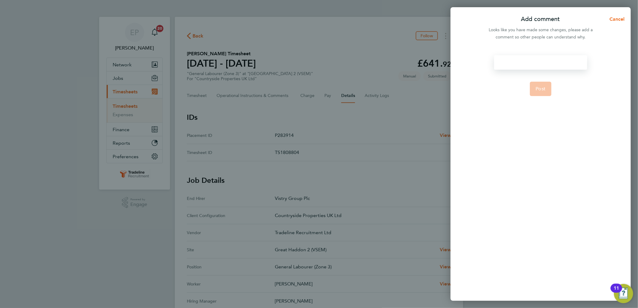
click at [528, 63] on div at bounding box center [540, 62] width 93 height 14
paste div
click at [545, 93] on span "Post" at bounding box center [541, 96] width 10 height 6
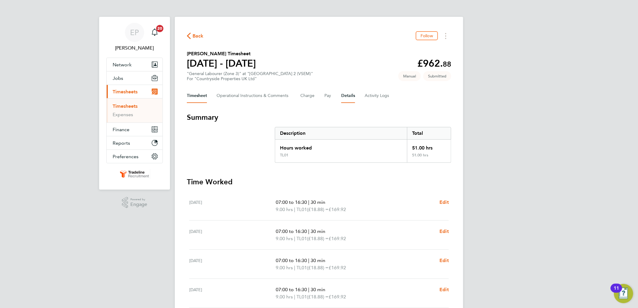
click at [346, 95] on button "Details" at bounding box center [348, 96] width 14 height 14
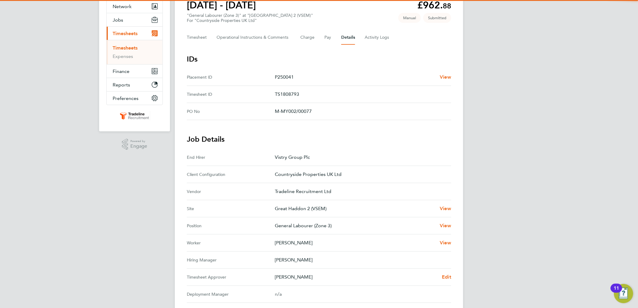
scroll to position [167, 0]
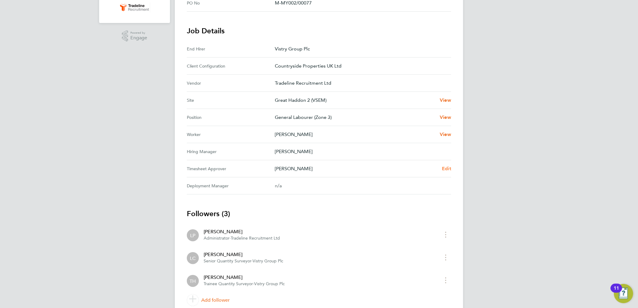
click at [446, 170] on span "Edit" at bounding box center [446, 169] width 9 height 6
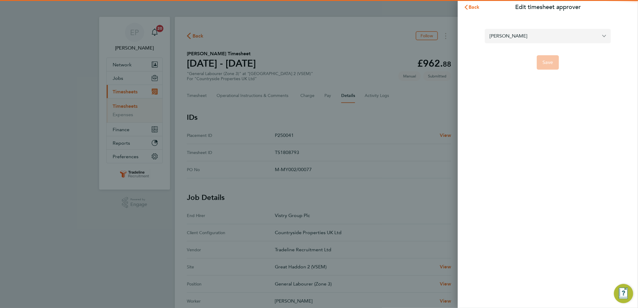
click at [548, 38] on input "[PERSON_NAME]" at bounding box center [548, 36] width 126 height 14
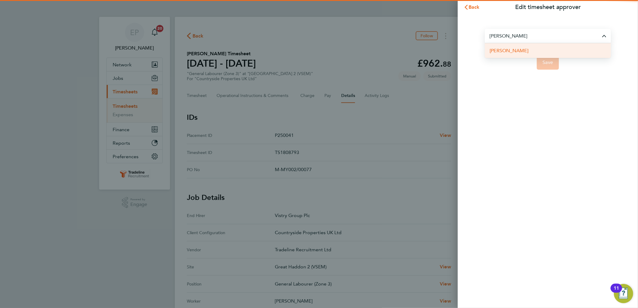
click at [527, 53] on li "[PERSON_NAME]" at bounding box center [548, 50] width 126 height 15
type input "[PERSON_NAME]"
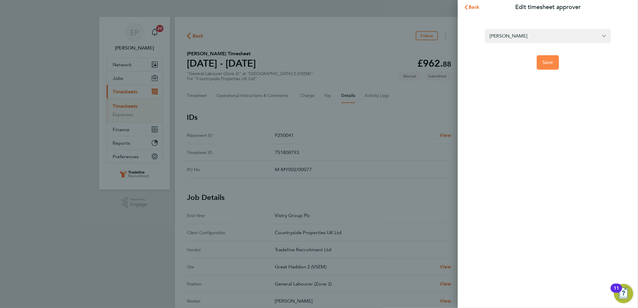
click at [549, 61] on span "Save" at bounding box center [548, 63] width 11 height 6
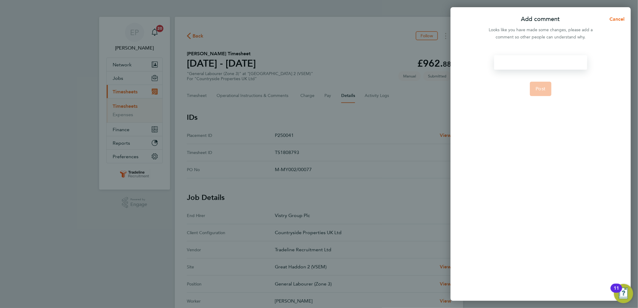
click at [525, 61] on div at bounding box center [540, 62] width 93 height 14
paste div
click at [543, 93] on span "Post" at bounding box center [541, 96] width 10 height 6
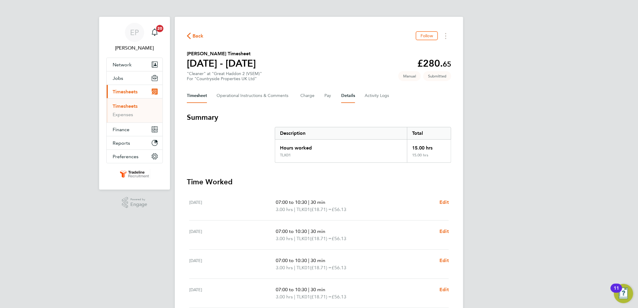
click at [347, 96] on button "Details" at bounding box center [348, 96] width 14 height 14
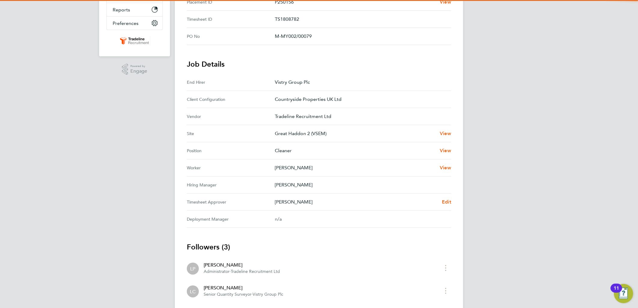
scroll to position [134, 0]
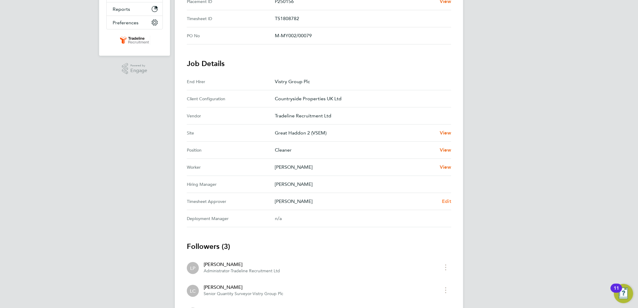
click at [445, 202] on span "Edit" at bounding box center [446, 202] width 9 height 6
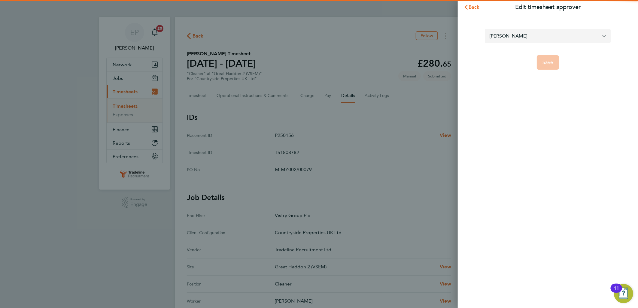
click at [531, 36] on input "[PERSON_NAME]" at bounding box center [548, 36] width 126 height 14
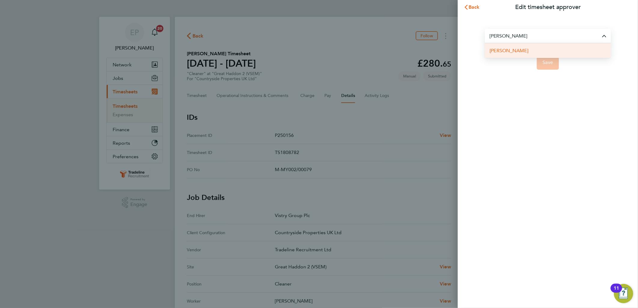
click at [528, 50] on li "[PERSON_NAME]" at bounding box center [548, 50] width 126 height 15
type input "[PERSON_NAME]"
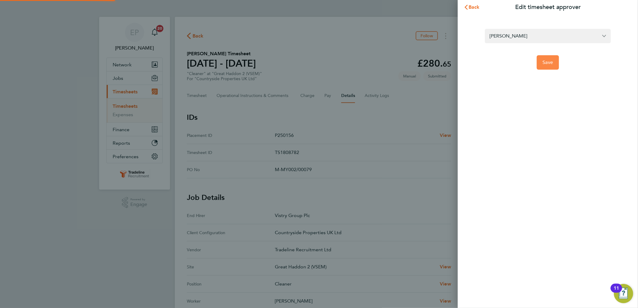
click at [556, 63] on button "Save" at bounding box center [548, 62] width 23 height 14
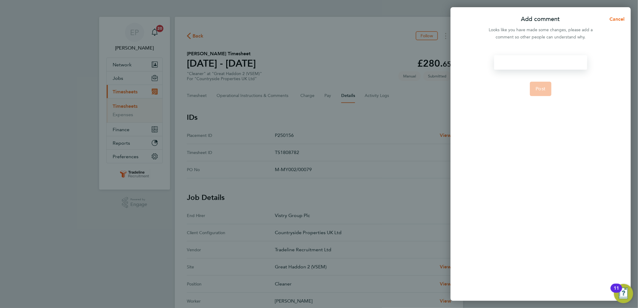
click at [515, 64] on div at bounding box center [540, 62] width 93 height 14
paste div
click at [549, 91] on button "Post" at bounding box center [541, 96] width 22 height 14
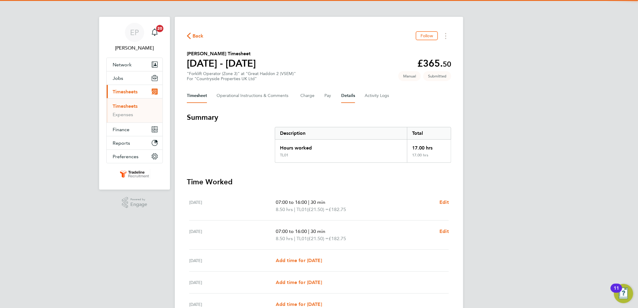
click at [352, 95] on button "Details" at bounding box center [348, 96] width 14 height 14
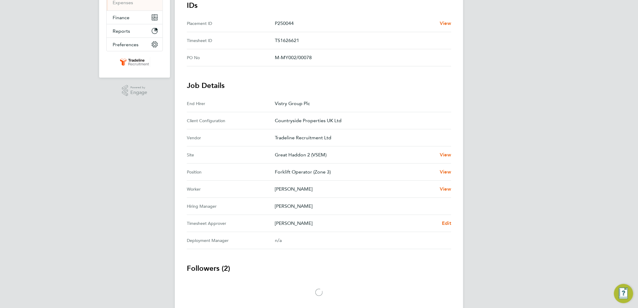
scroll to position [134, 0]
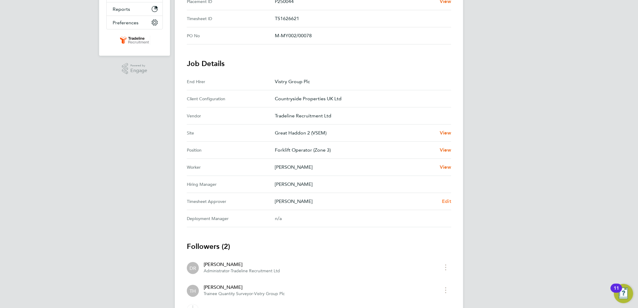
click at [442, 199] on span "Edit" at bounding box center [446, 202] width 9 height 6
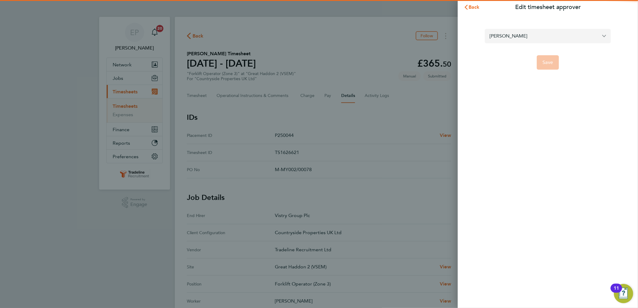
click at [530, 36] on input "[PERSON_NAME]" at bounding box center [548, 36] width 126 height 14
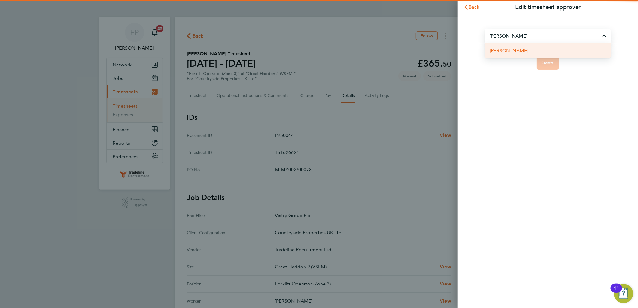
click at [534, 50] on li "[PERSON_NAME]" at bounding box center [548, 50] width 126 height 15
type input "[PERSON_NAME]"
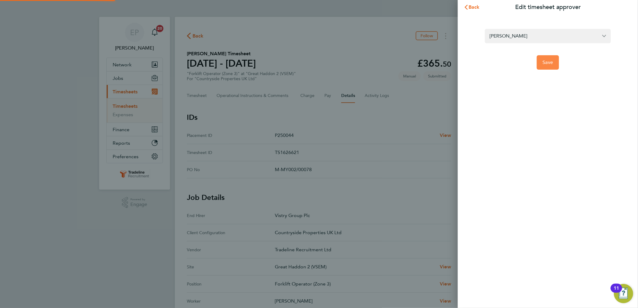
click at [550, 62] on span "Save" at bounding box center [548, 63] width 11 height 6
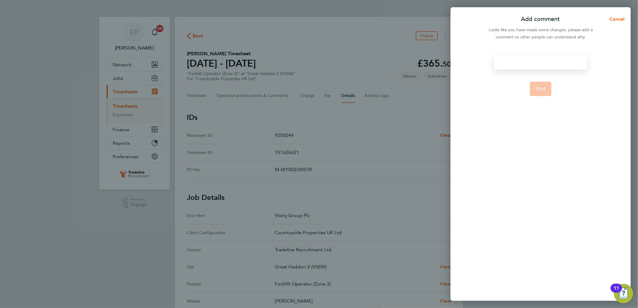
click at [521, 62] on div at bounding box center [540, 62] width 93 height 14
paste div
click at [544, 93] on span "Post" at bounding box center [541, 96] width 10 height 6
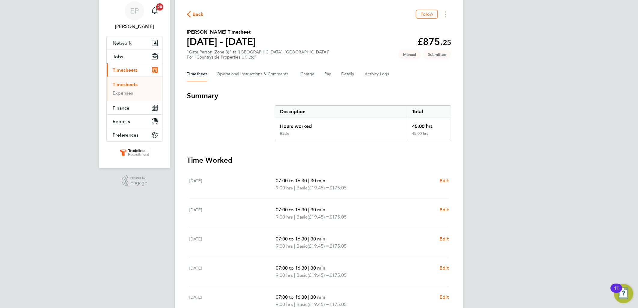
scroll to position [33, 0]
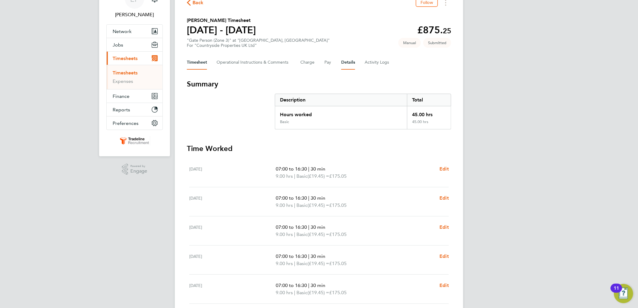
click at [348, 62] on button "Details" at bounding box center [348, 62] width 14 height 14
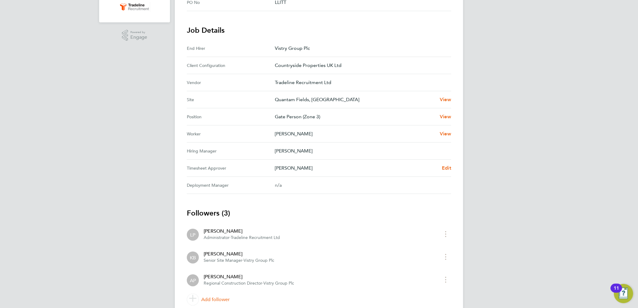
scroll to position [191, 0]
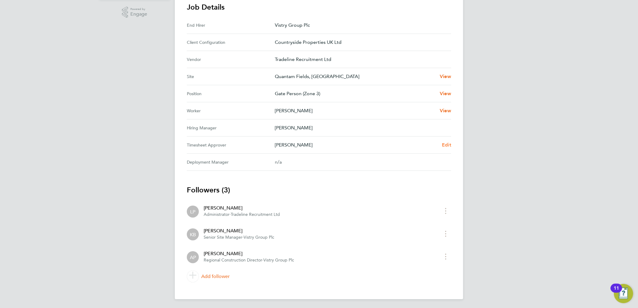
click at [447, 143] on span "Edit" at bounding box center [446, 145] width 9 height 6
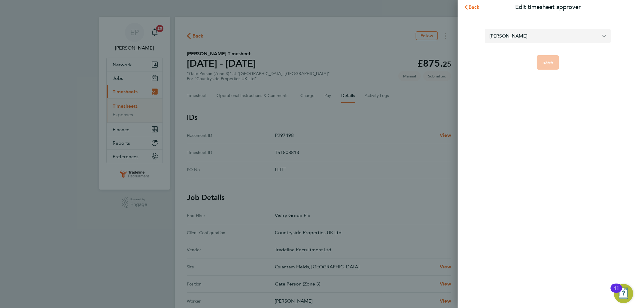
click at [512, 41] on input "[PERSON_NAME]" at bounding box center [548, 36] width 126 height 14
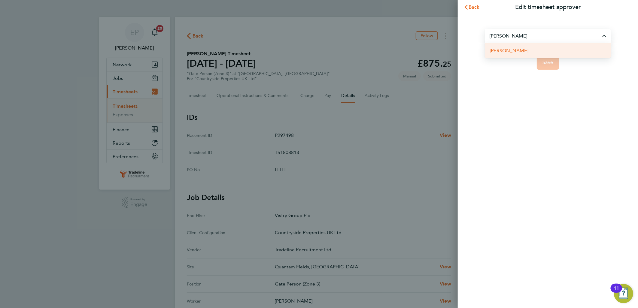
click at [513, 47] on span "Neil Kendrick" at bounding box center [509, 50] width 39 height 7
type input "Neil Kendrick"
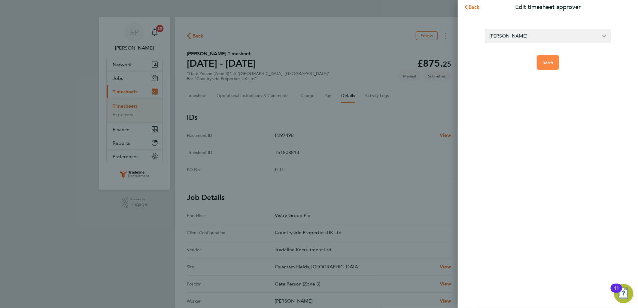
click at [541, 55] on button "Save" at bounding box center [548, 62] width 23 height 14
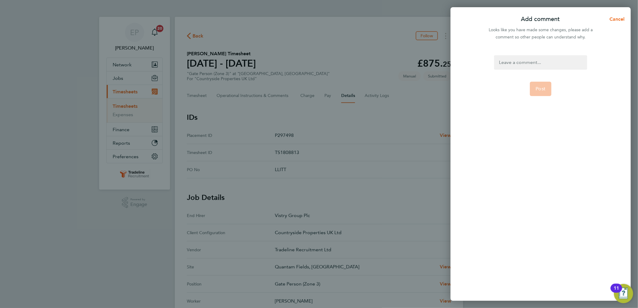
click at [513, 62] on div at bounding box center [540, 62] width 93 height 14
click at [574, 78] on form "Switched to Neil as requested Post" at bounding box center [541, 134] width 98 height 159
click at [544, 89] on button "Post" at bounding box center [541, 96] width 22 height 14
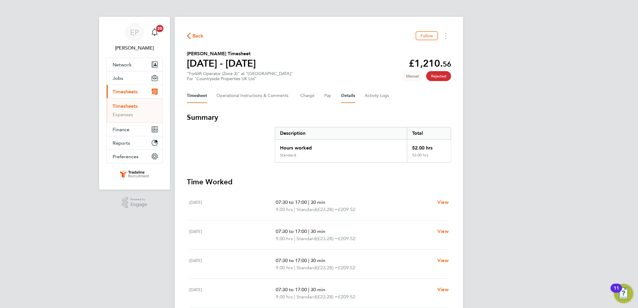
click at [346, 93] on button "Details" at bounding box center [348, 96] width 14 height 14
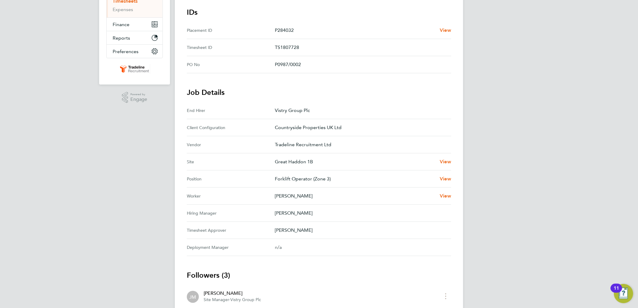
scroll to position [191, 0]
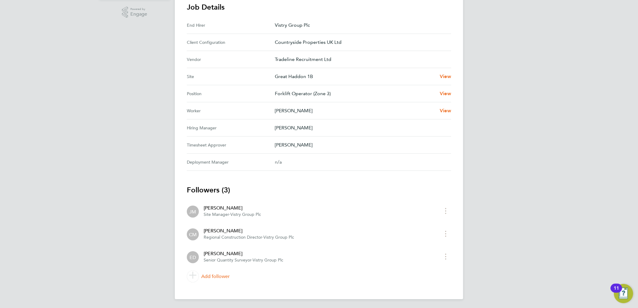
click at [448, 144] on div "[PERSON_NAME]" at bounding box center [363, 145] width 176 height 7
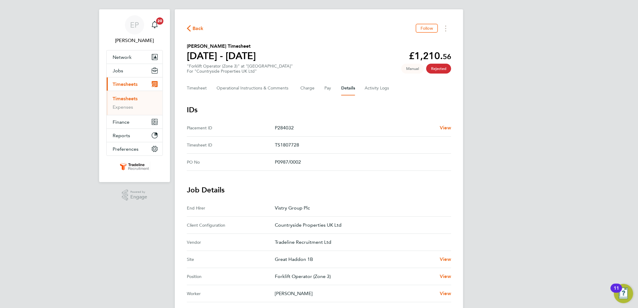
scroll to position [0, 0]
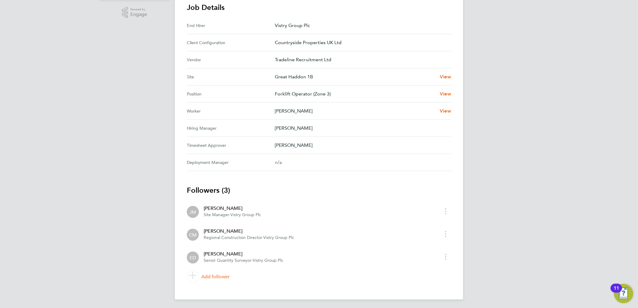
scroll to position [191, 0]
click at [442, 143] on p "[PERSON_NAME]" at bounding box center [361, 145] width 172 height 7
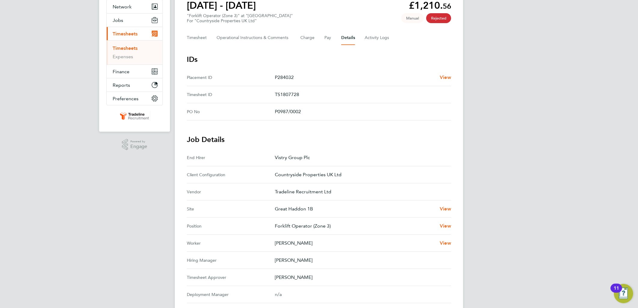
scroll to position [57, 0]
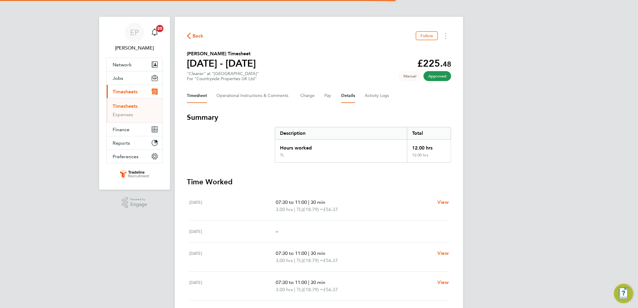
click at [341, 93] on button "Details" at bounding box center [348, 96] width 14 height 14
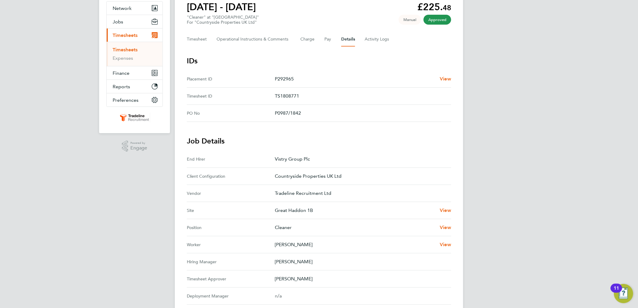
scroll to position [1, 0]
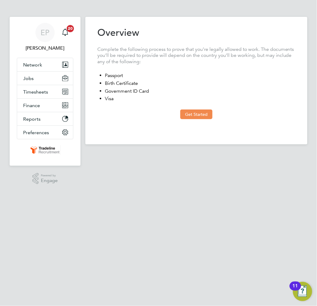
click at [192, 114] on button "Get Started" at bounding box center [196, 114] width 32 height 10
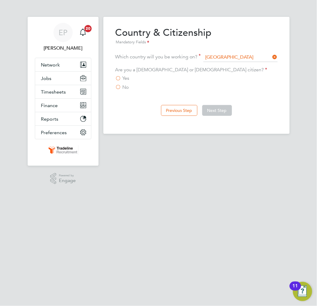
click at [126, 76] on span "Yes" at bounding box center [126, 78] width 7 height 6
click at [0, 0] on input "Yes" at bounding box center [0, 0] width 0 height 0
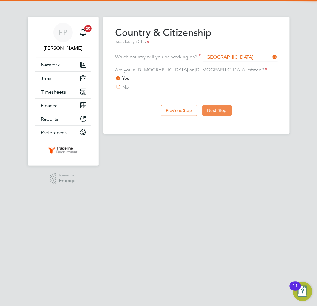
click at [216, 107] on button "Next Step" at bounding box center [217, 110] width 30 height 11
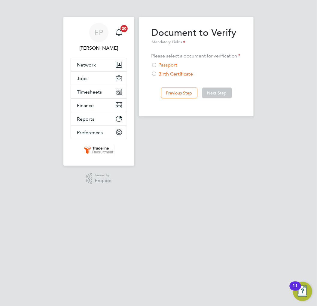
click at [171, 66] on div "Passport" at bounding box center [196, 65] width 90 height 6
click at [230, 93] on button "Next Step" at bounding box center [217, 92] width 30 height 11
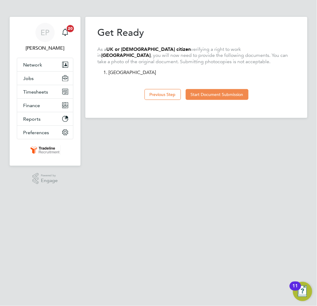
click at [218, 93] on button "Start Document Submission" at bounding box center [217, 94] width 63 height 11
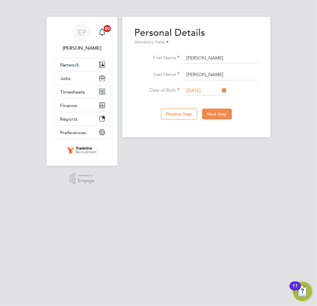
click at [215, 110] on button "Next Step" at bounding box center [217, 114] width 30 height 11
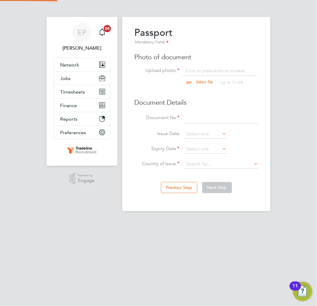
scroll to position [8, 74]
click at [215, 69] on input "file" at bounding box center [210, 77] width 94 height 18
type input "C:\fakepath\Passport.png"
click at [194, 118] on input at bounding box center [221, 118] width 74 height 11
type input "501917978"
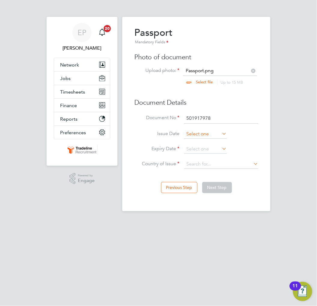
click at [200, 133] on input at bounding box center [205, 134] width 43 height 9
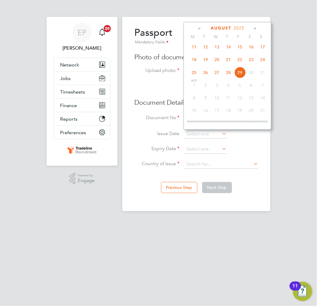
click at [239, 27] on span "2025" at bounding box center [239, 28] width 11 height 5
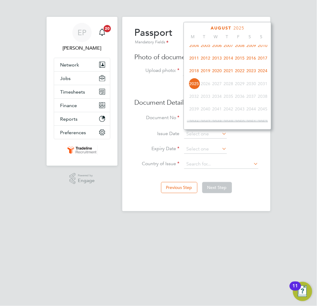
click at [195, 59] on span "2011" at bounding box center [193, 57] width 11 height 11
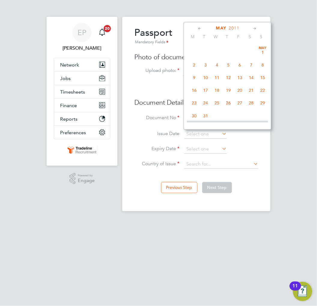
scroll to position [119, 0]
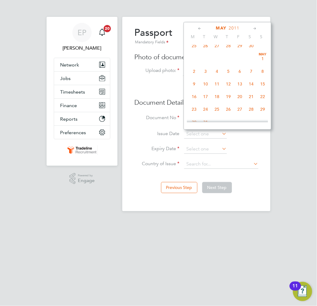
click at [240, 85] on span "13" at bounding box center [239, 83] width 11 height 11
type input "13 May 2011"
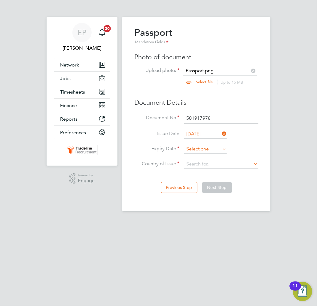
click at [206, 146] on input at bounding box center [205, 149] width 43 height 9
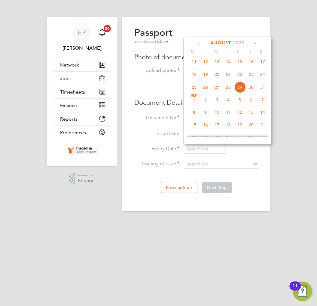
click at [241, 42] on span "2025" at bounding box center [239, 42] width 11 height 5
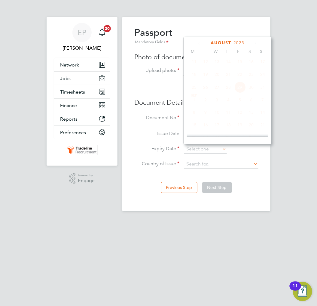
scroll to position [157, 0]
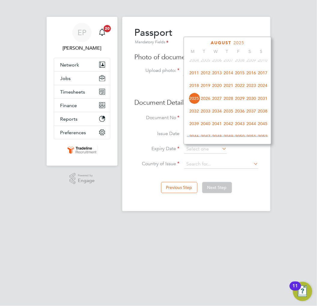
click at [231, 89] on span "2021" at bounding box center [228, 85] width 11 height 11
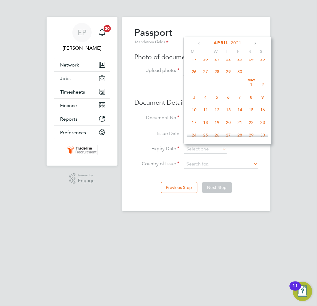
scroll to position [119, 0]
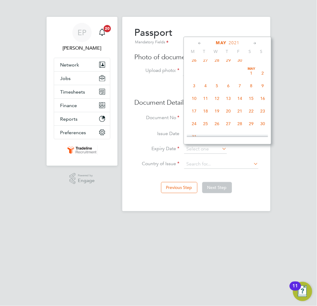
click at [229, 101] on span "13" at bounding box center [228, 98] width 11 height 11
type input "13 May 2021"
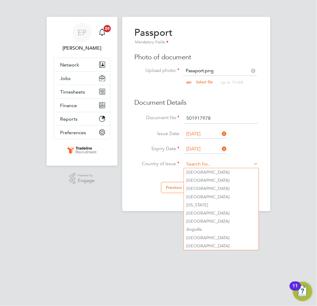
click at [221, 166] on input at bounding box center [221, 164] width 74 height 9
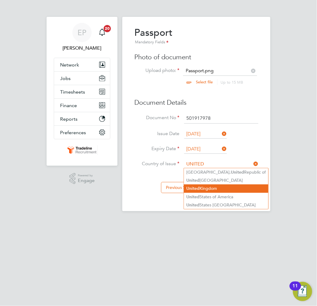
click at [213, 185] on li "United Kingdom" at bounding box center [226, 188] width 84 height 8
type input "United Kingdom"
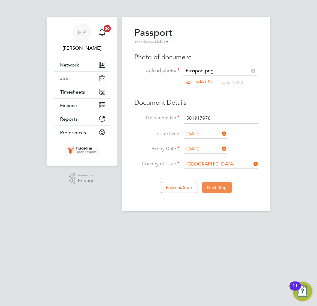
click at [218, 186] on button "Next Step" at bounding box center [217, 187] width 30 height 11
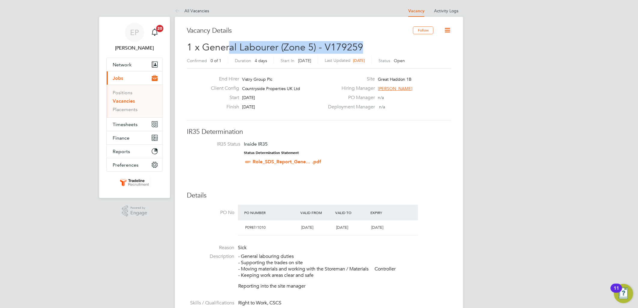
drag, startPoint x: 231, startPoint y: 49, endPoint x: 378, endPoint y: 45, distance: 147.0
click at [378, 45] on h2 "1 x General Labourer (Zone 5) - V179259 Confirmed 0 of 1 Duration 4 days Start …" at bounding box center [319, 53] width 265 height 25
drag, startPoint x: 378, startPoint y: 45, endPoint x: 374, endPoint y: 43, distance: 4.3
click at [374, 43] on h2 "1 x General Labourer (Zone 5) - V179259 Confirmed 0 of 1 Duration 4 days Start …" at bounding box center [319, 53] width 265 height 25
click at [392, 149] on li "IR35 Status Inside IR35 Status Determination Statement Role_SDS_Report_Gene... …" at bounding box center [319, 154] width 252 height 26
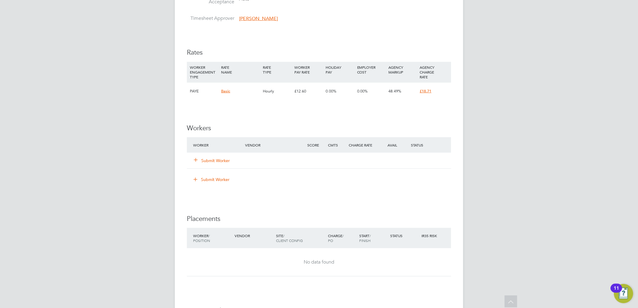
scroll to position [367, 0]
click at [214, 161] on button "Submit Worker" at bounding box center [212, 161] width 36 height 6
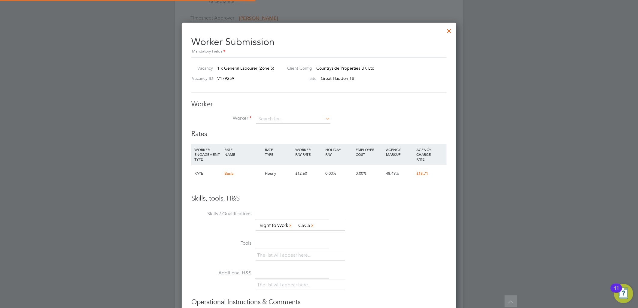
scroll to position [371, 275]
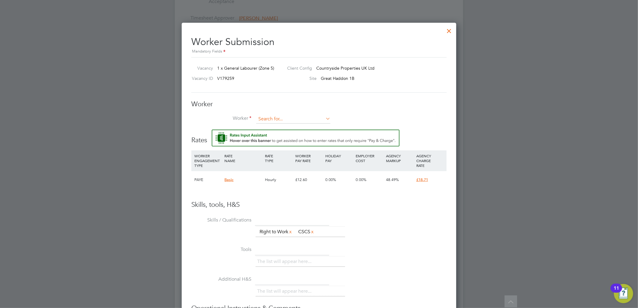
click at [269, 118] on input at bounding box center [293, 119] width 74 height 9
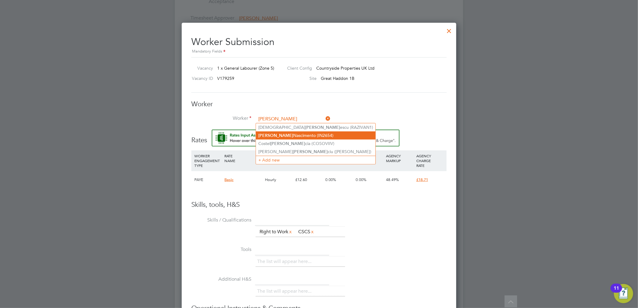
click at [296, 134] on li "[PERSON_NAME] (IN2654)" at bounding box center [316, 136] width 120 height 8
type input "[PERSON_NAME] (IN2654)"
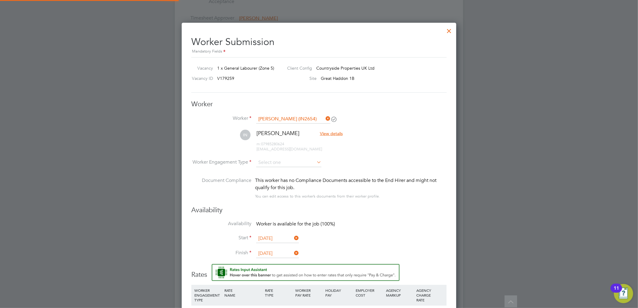
scroll to position [505, 275]
click at [287, 165] on input at bounding box center [288, 162] width 65 height 9
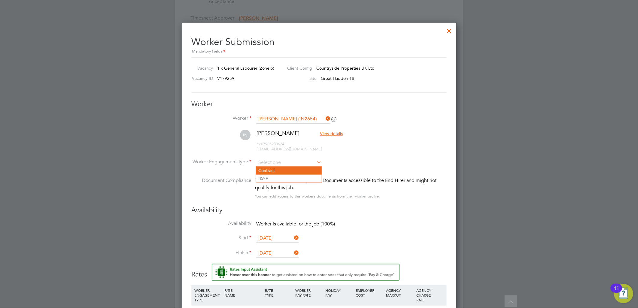
click at [286, 170] on li "Contract" at bounding box center [289, 171] width 66 height 8
type input "Contract"
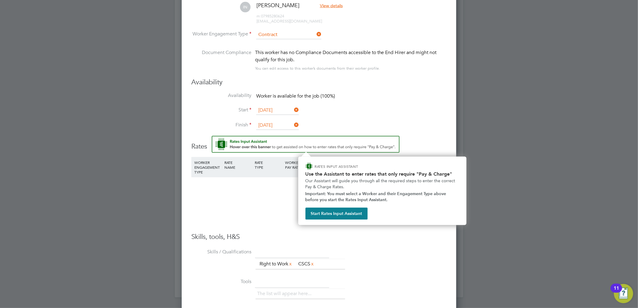
scroll to position [501, 0]
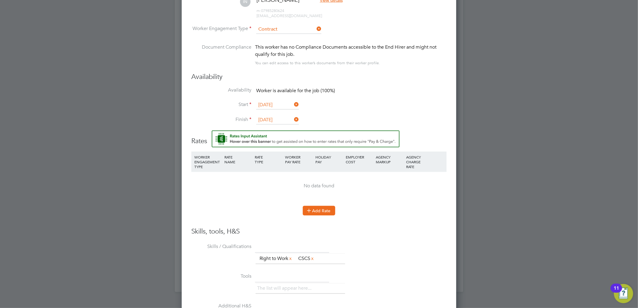
click at [319, 212] on button "Add Rate" at bounding box center [319, 211] width 32 height 10
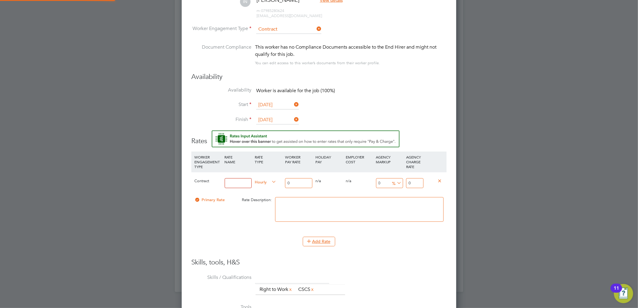
click at [228, 185] on input at bounding box center [238, 184] width 27 height 10
type input "TL"
drag, startPoint x: 293, startPoint y: 180, endPoint x: 283, endPoint y: 180, distance: 9.9
click at [283, 180] on div "Contract TL Hourly 0 0 n/a 0 n/a 0 0 % 0" at bounding box center [318, 183] width 255 height 22
type input "1"
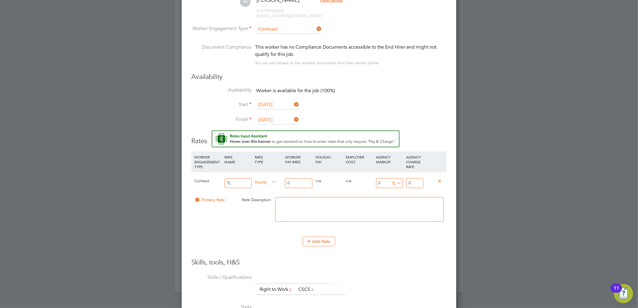
type input "1"
type input "15"
type input "1"
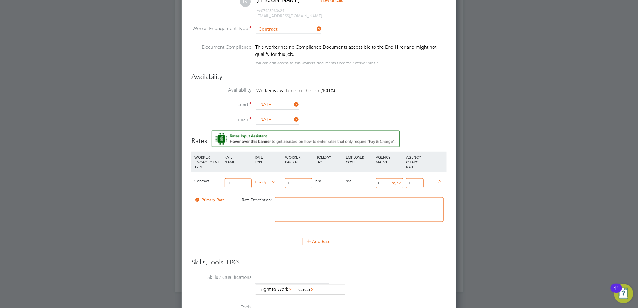
type input "16"
type input "16.5"
type input "16.50"
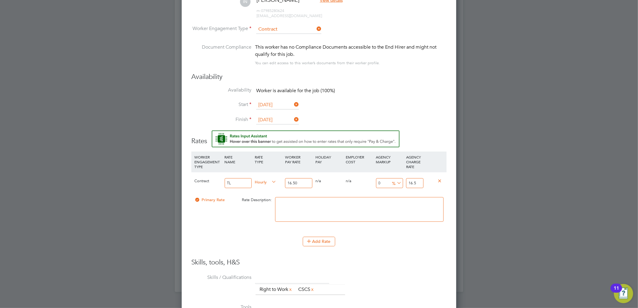
drag, startPoint x: 419, startPoint y: 182, endPoint x: 390, endPoint y: 182, distance: 29.8
click at [390, 182] on div "Contract TL Hourly 16.50 0 n/a 0 n/a 0 0 % 16.5" at bounding box center [318, 183] width 255 height 22
type input "-93.93939393939394"
type input "1"
type input "9.090909090909092"
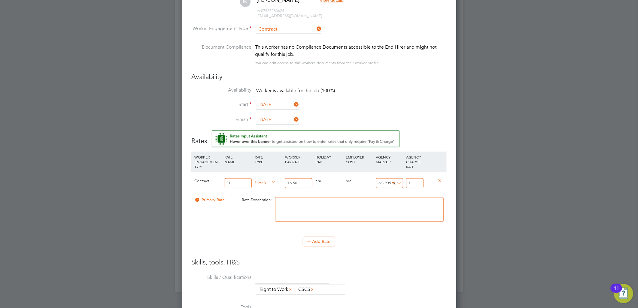
type input "18"
type input "13.93939393939394"
type input "18.8"
type input "14.424242424242424"
type input "18.88"
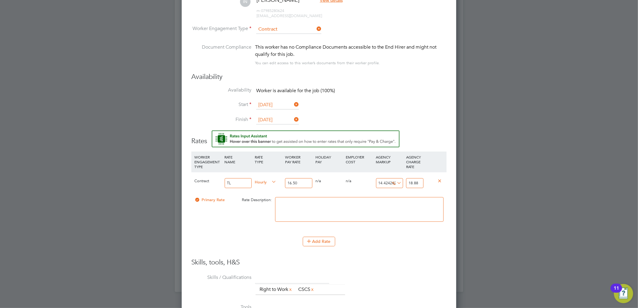
click at [392, 246] on li "Add Rate" at bounding box center [318, 245] width 255 height 16
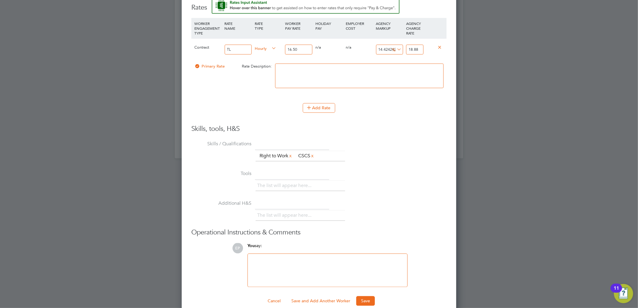
scroll to position [644, 0]
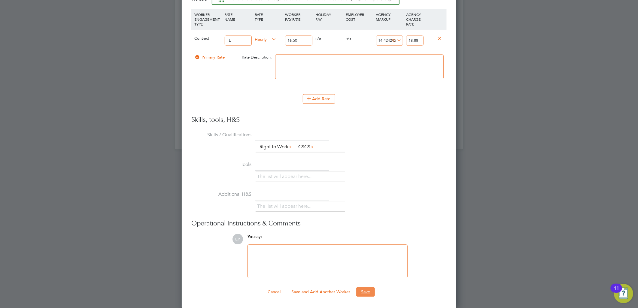
click at [370, 295] on button "Save" at bounding box center [365, 293] width 19 height 10
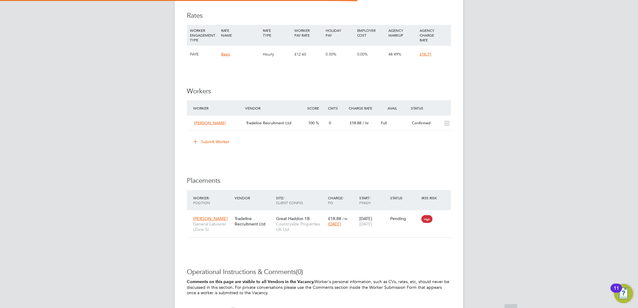
scroll to position [23, 42]
